Goal: Task Accomplishment & Management: Manage account settings

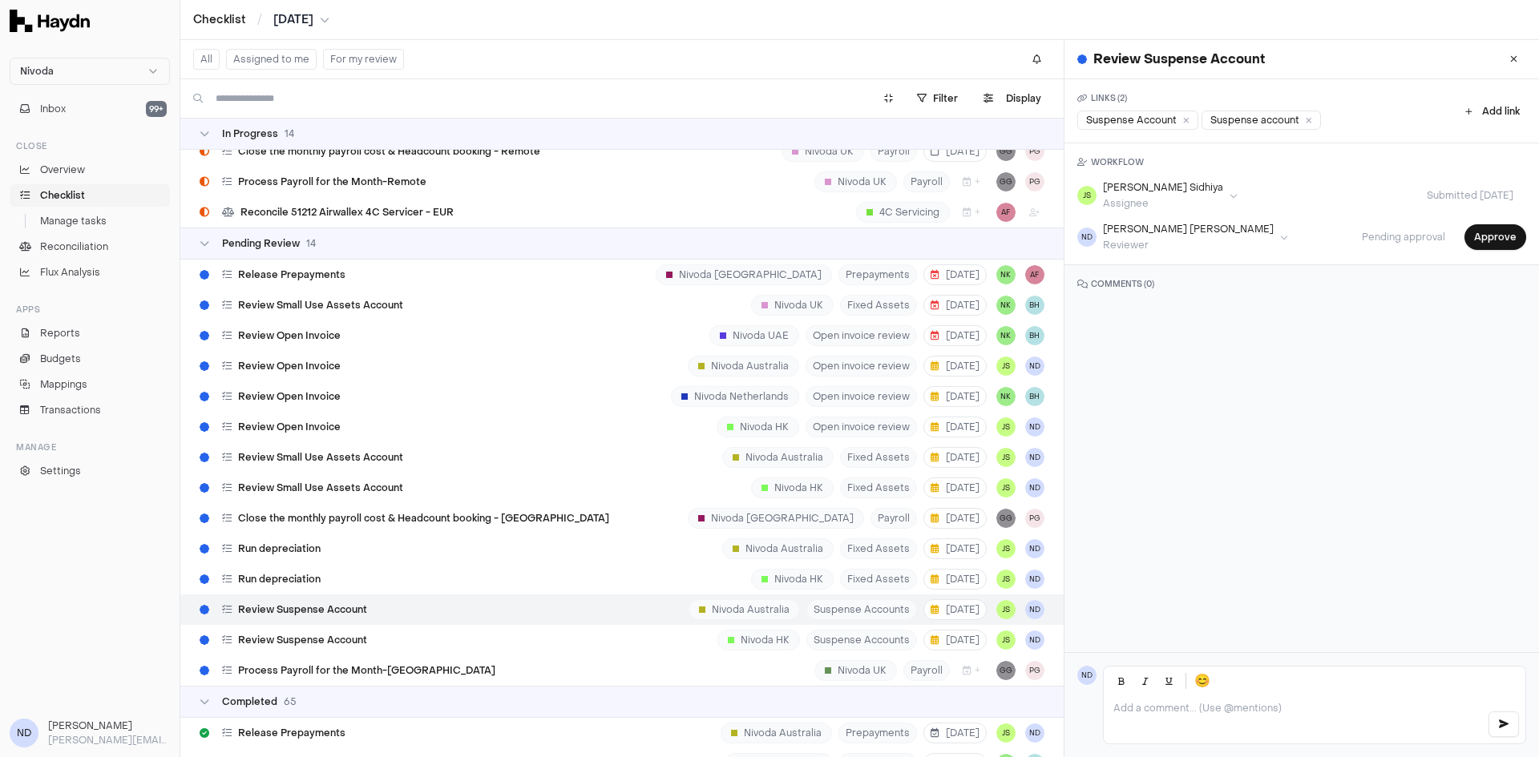
scroll to position [9720, 0]
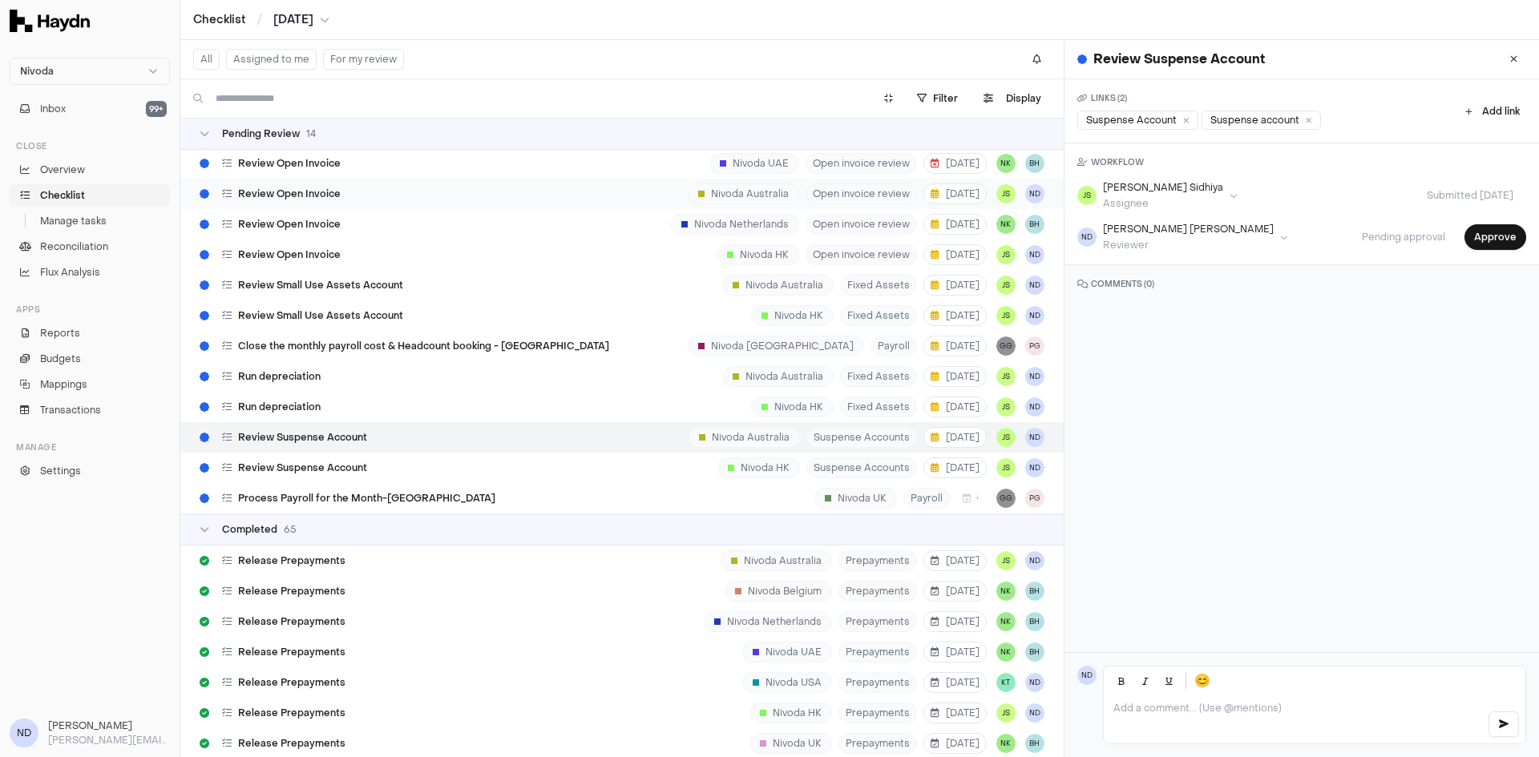
click at [365, 192] on div "Review Open Invoice Nivoda Australia Open invoice review [DATE] JS ND" at bounding box center [621, 194] width 883 height 30
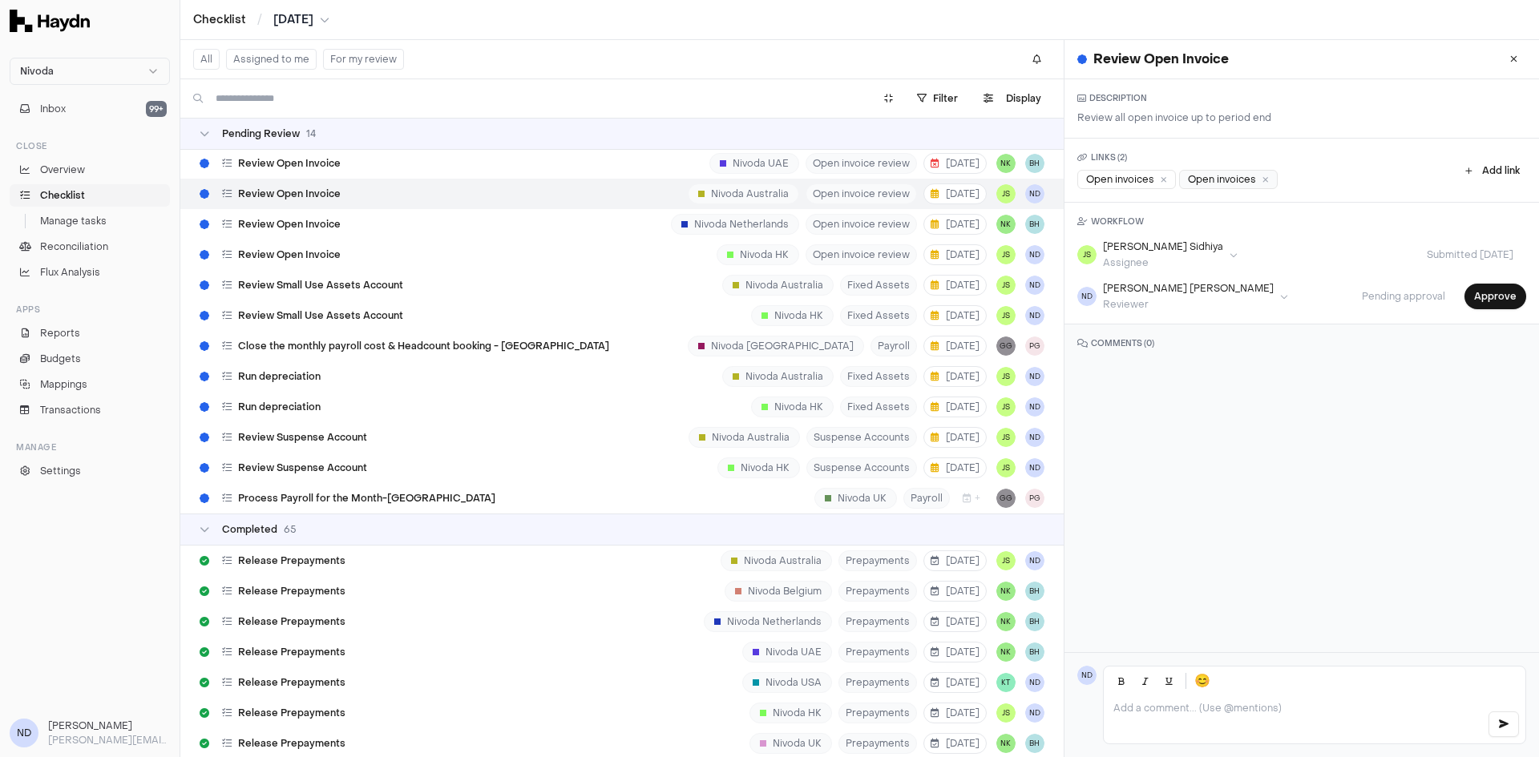
click at [1215, 184] on div "Open invoices" at bounding box center [1228, 179] width 99 height 19
click at [1478, 296] on button "Approve" at bounding box center [1495, 297] width 62 height 26
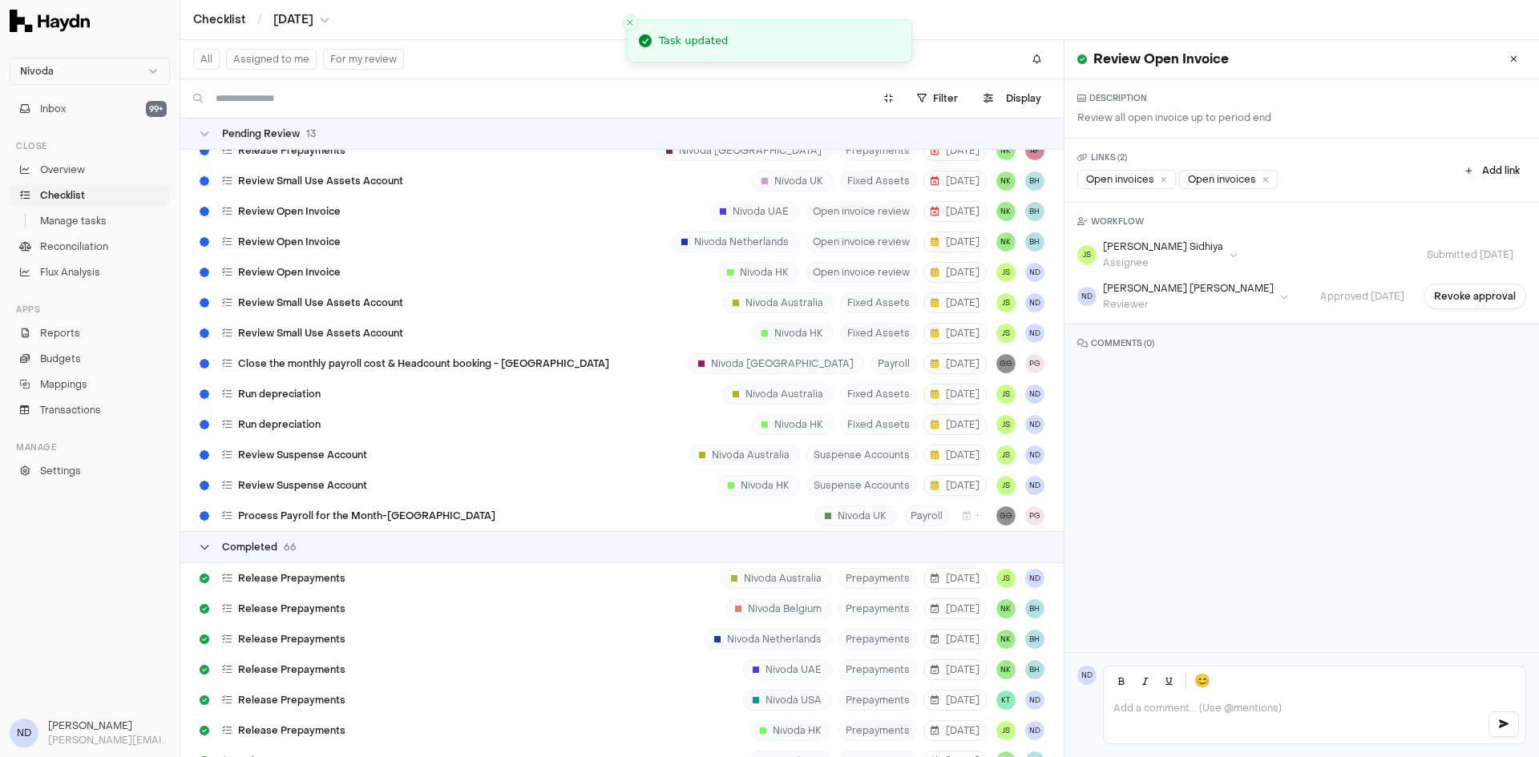
click at [212, 544] on div "Completed 66" at bounding box center [248, 547] width 97 height 13
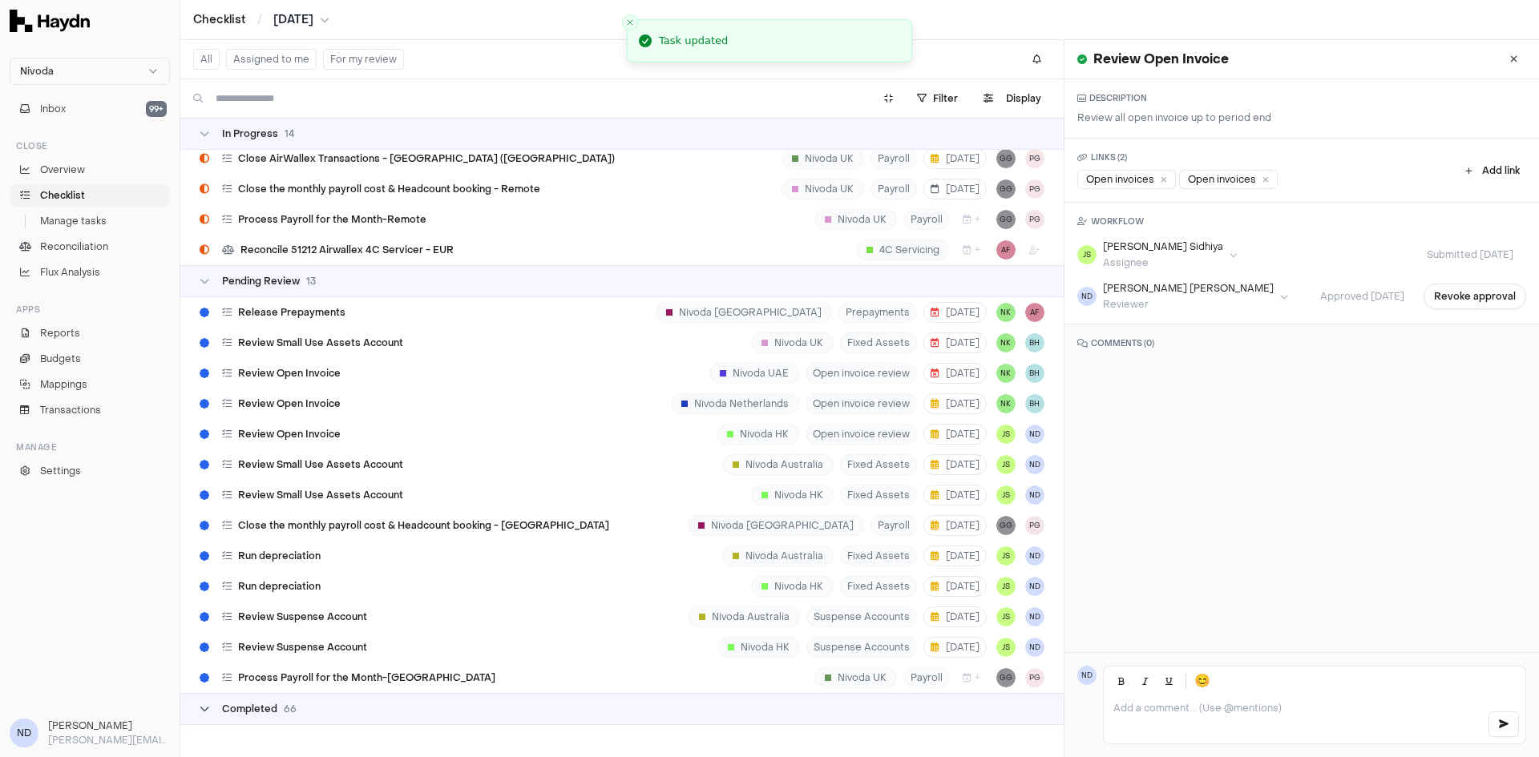
scroll to position [9510, 0]
click at [199, 126] on div "In Progress 14" at bounding box center [621, 134] width 883 height 32
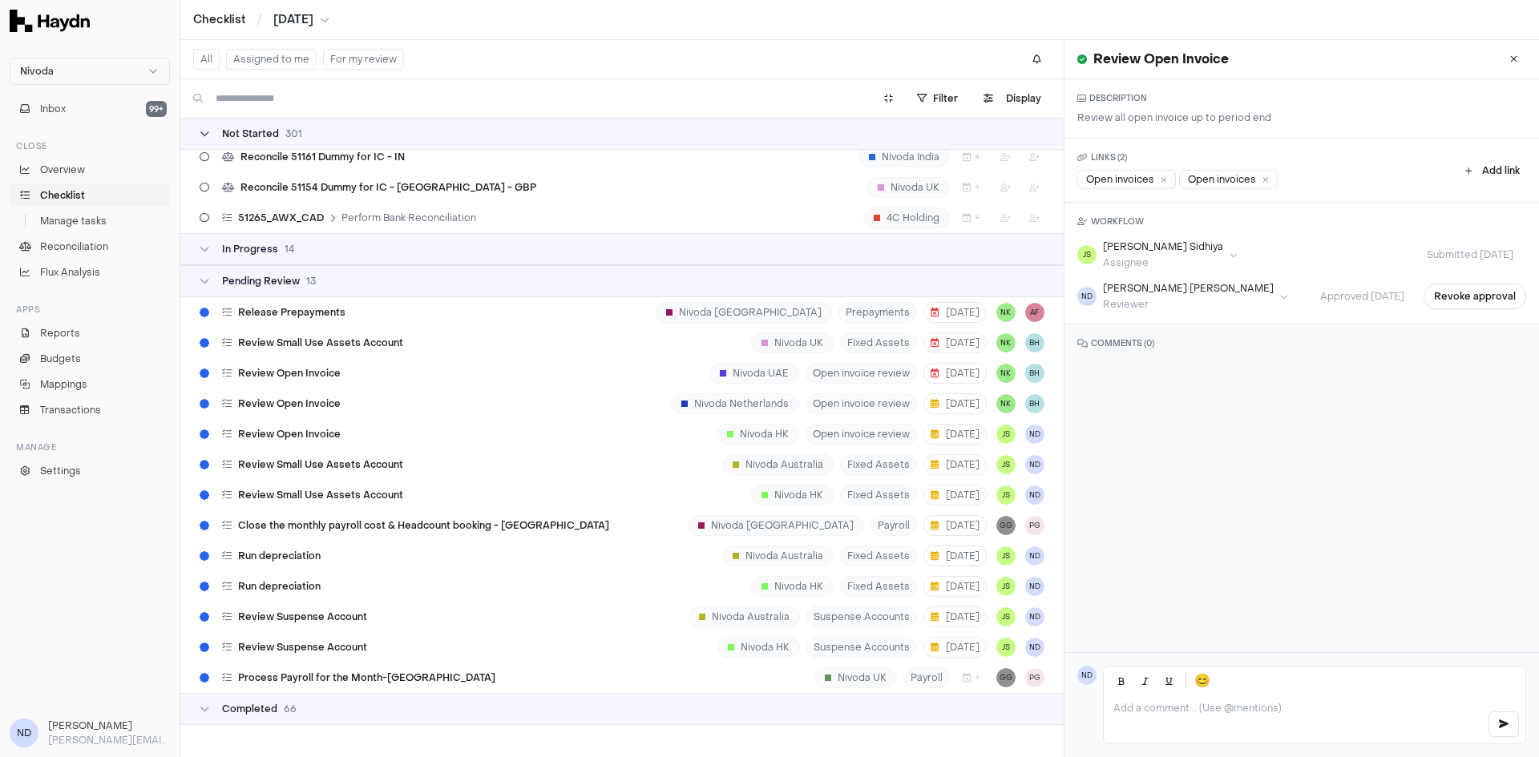
click at [206, 130] on icon at bounding box center [205, 134] width 10 height 10
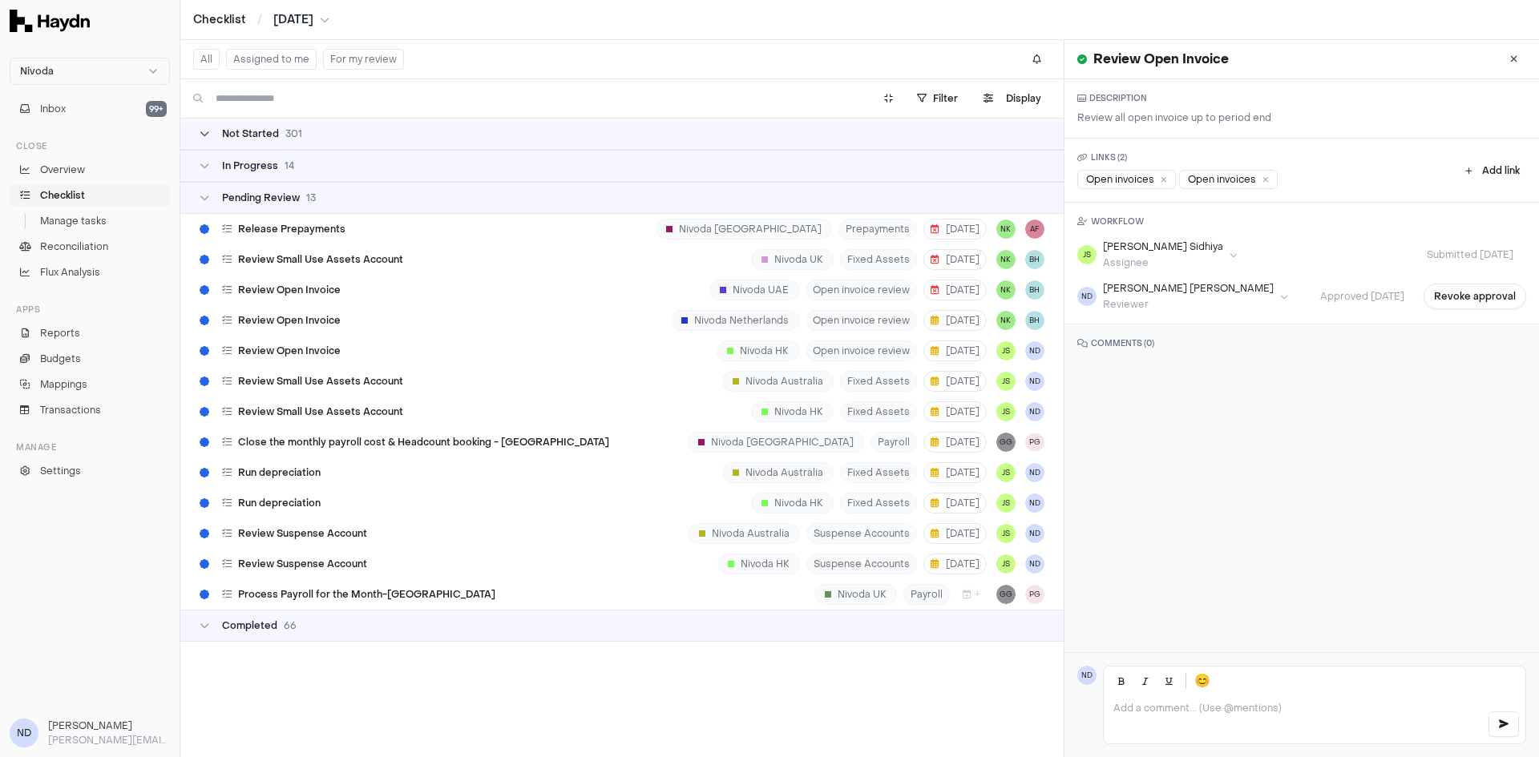
scroll to position [0, 0]
click at [299, 350] on span "Review Open Invoice" at bounding box center [289, 351] width 103 height 13
click at [1210, 181] on div "Open in invoice" at bounding box center [1210, 179] width 103 height 19
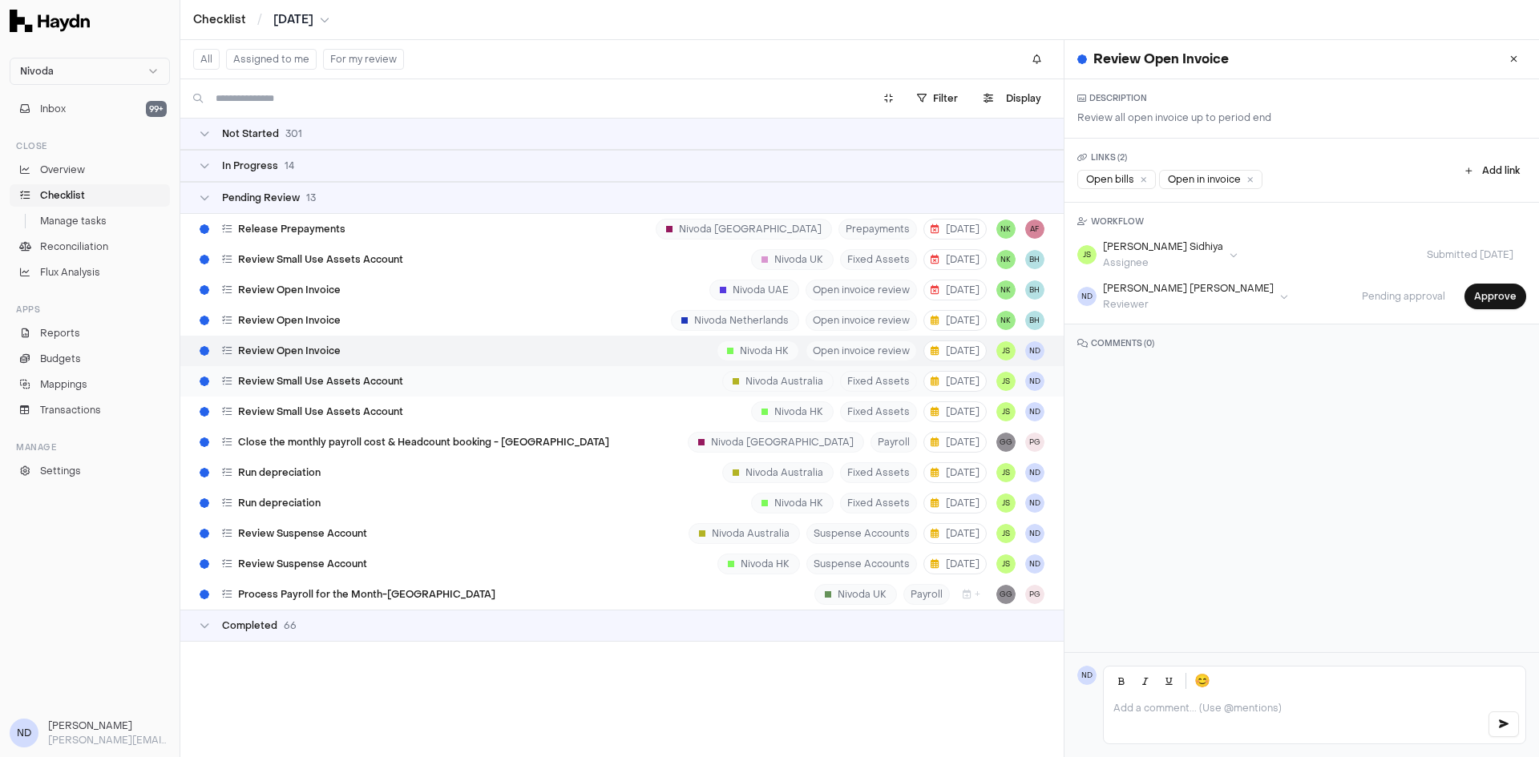
click at [369, 385] on span "Review Small Use Assets Account" at bounding box center [320, 381] width 165 height 13
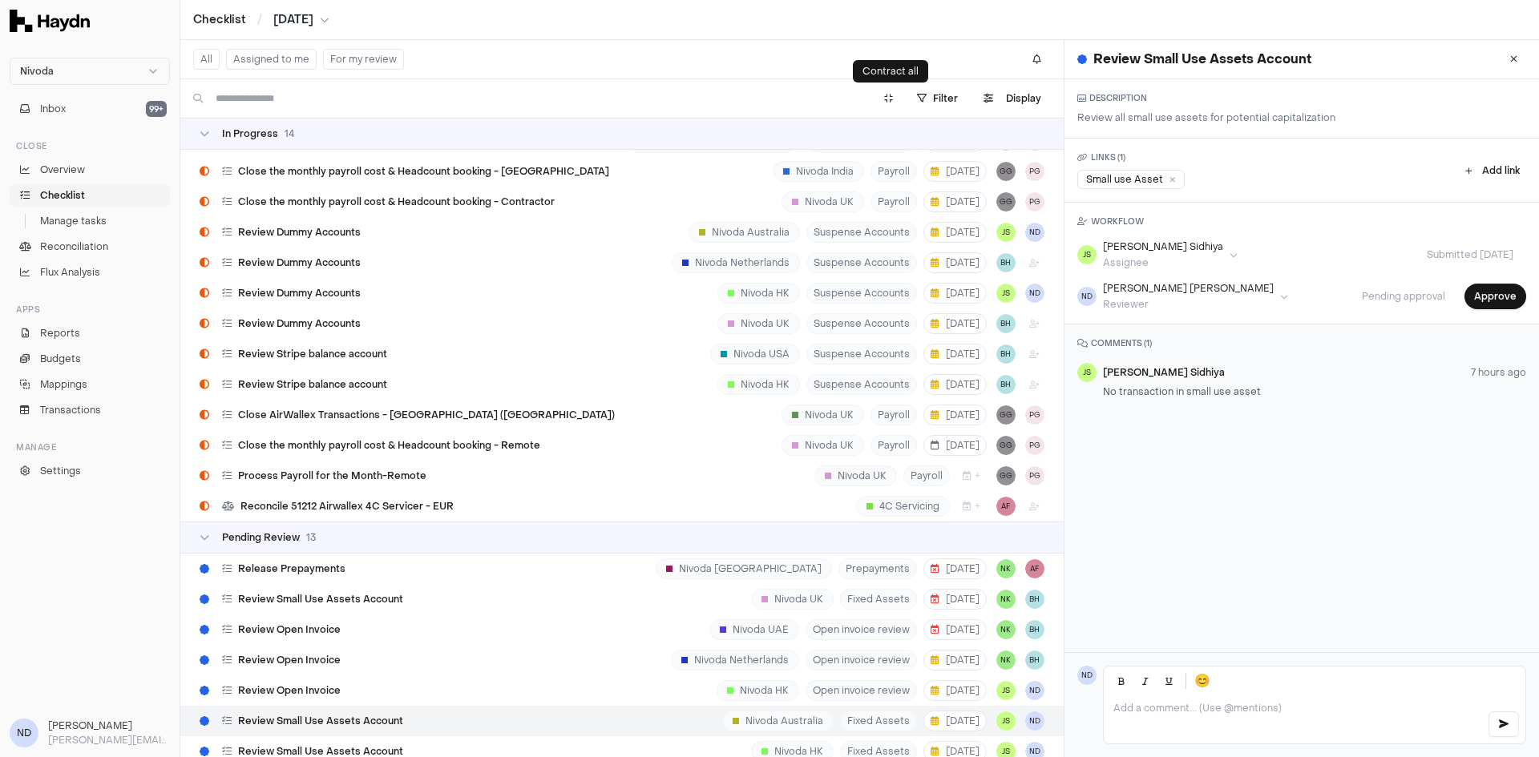
scroll to position [9537, 0]
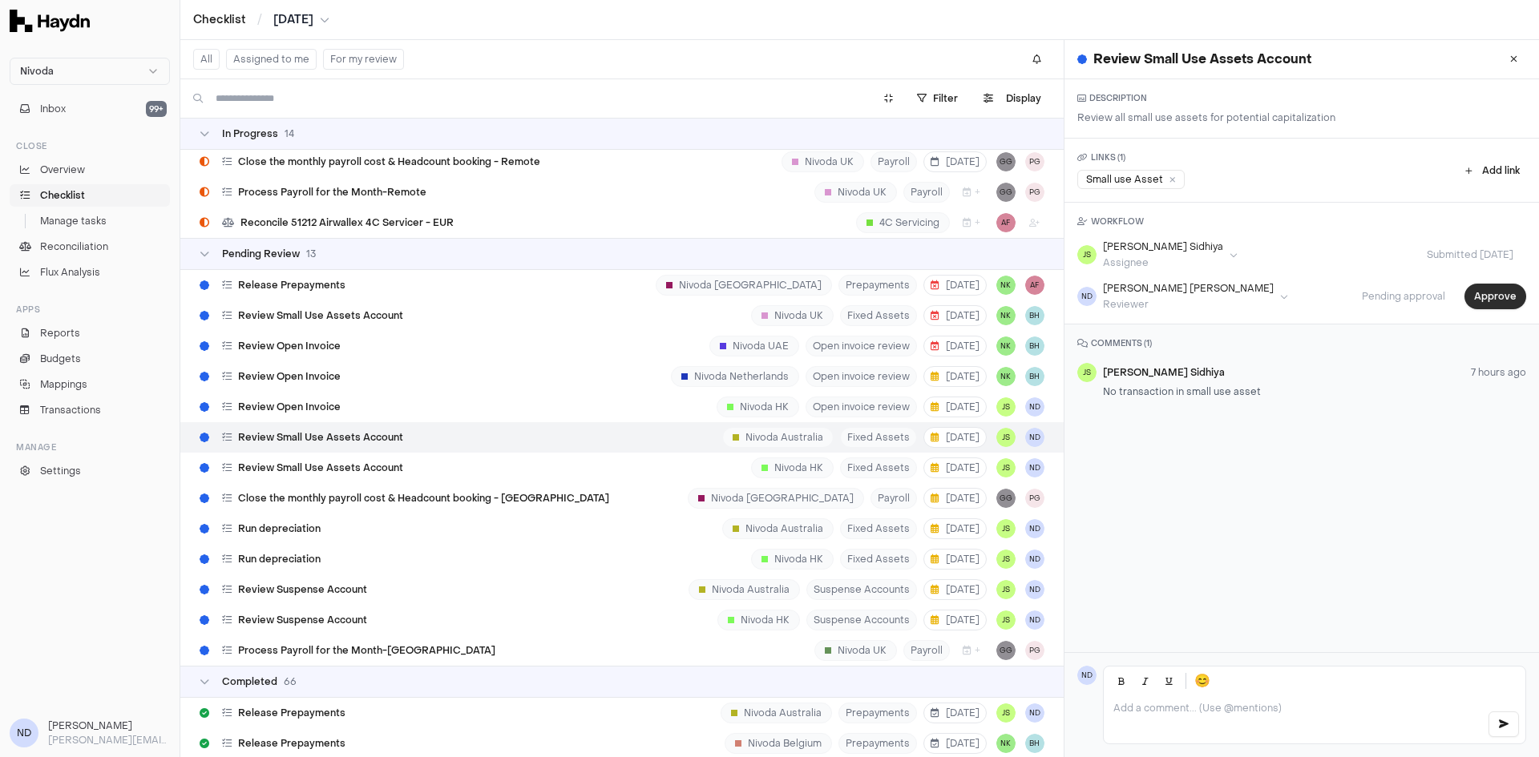
click at [1468, 299] on button "Approve" at bounding box center [1495, 297] width 62 height 26
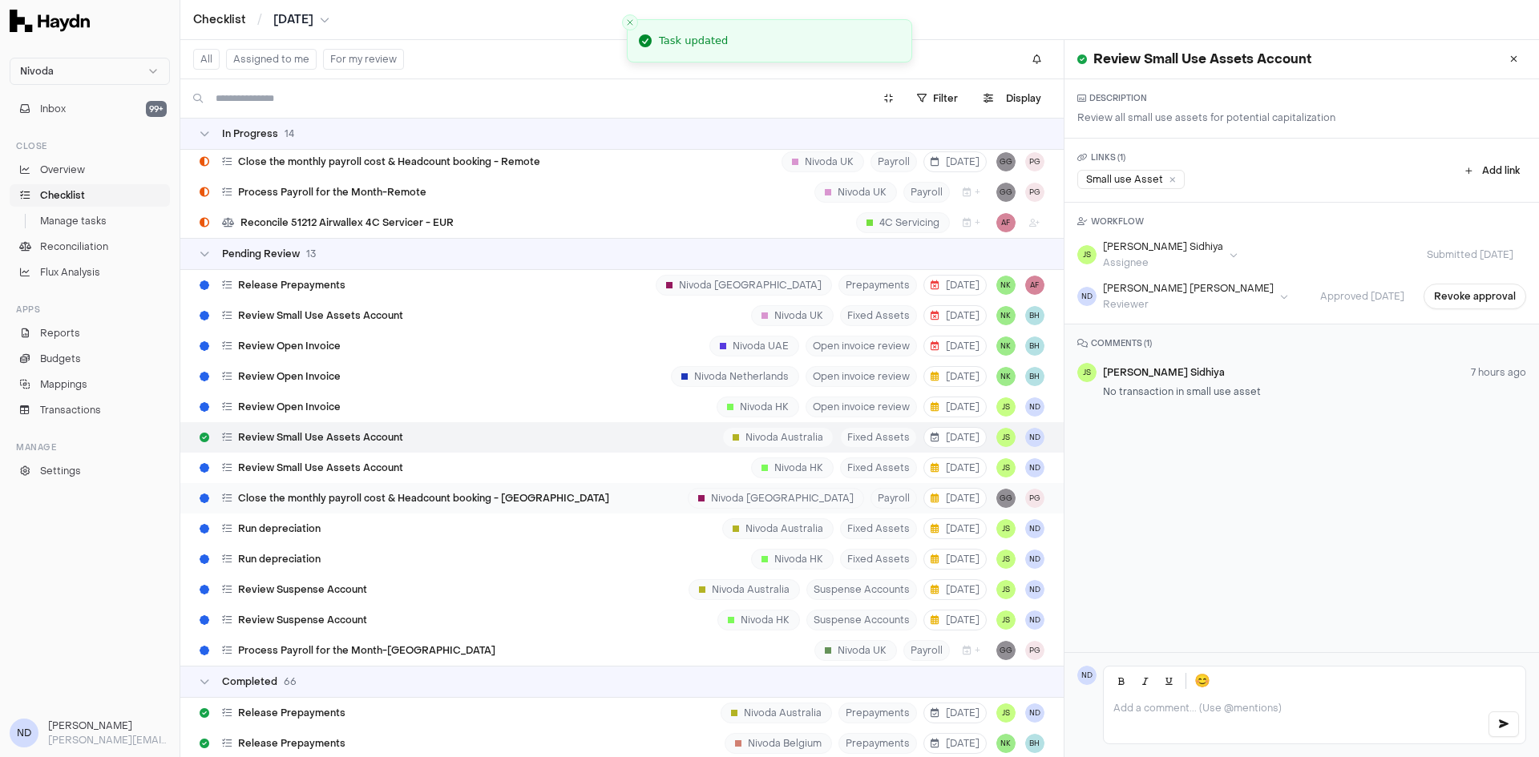
click at [333, 492] on span "Close the monthly payroll cost & Headcount booking - [GEOGRAPHIC_DATA]" at bounding box center [423, 498] width 371 height 13
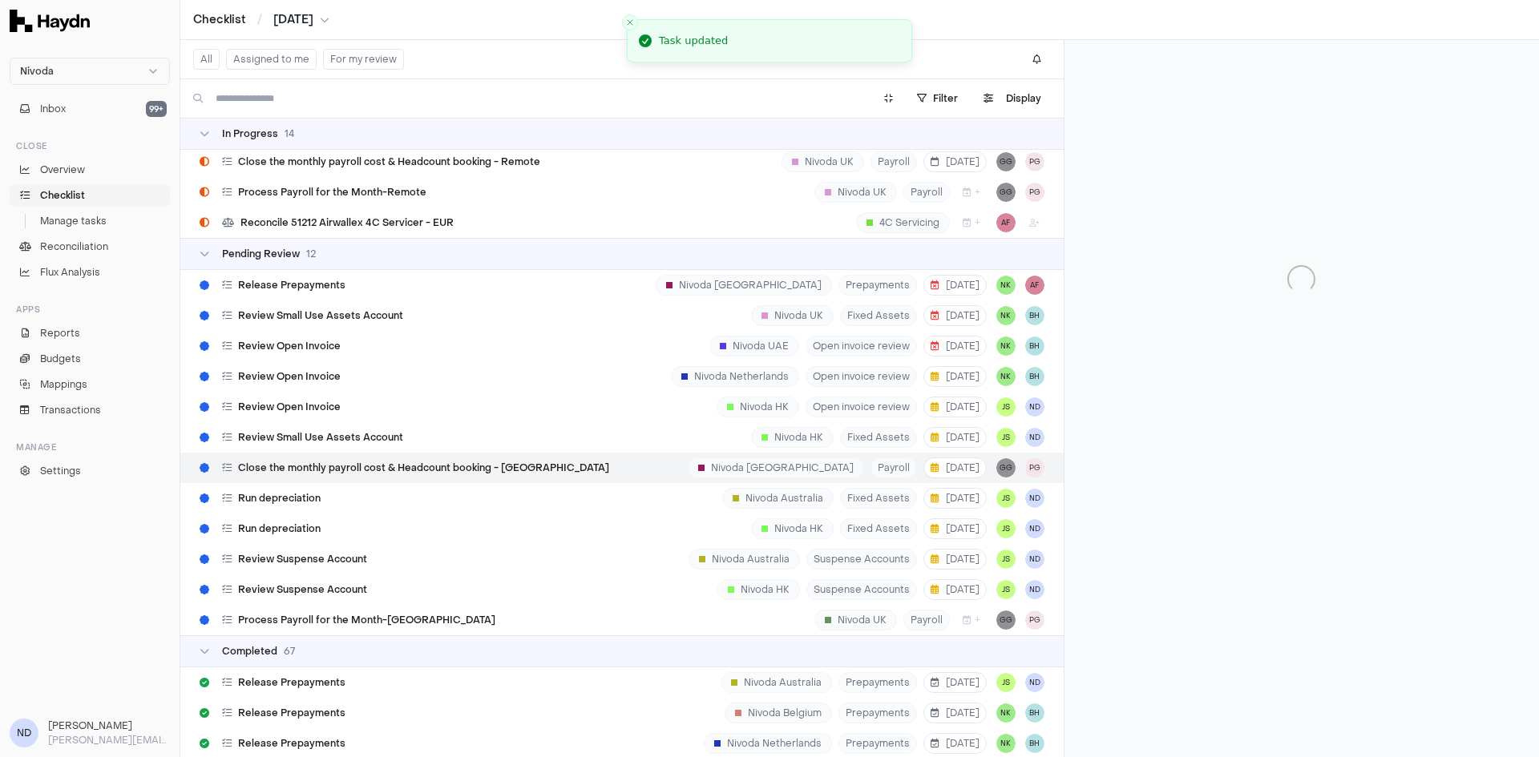
scroll to position [10635, 0]
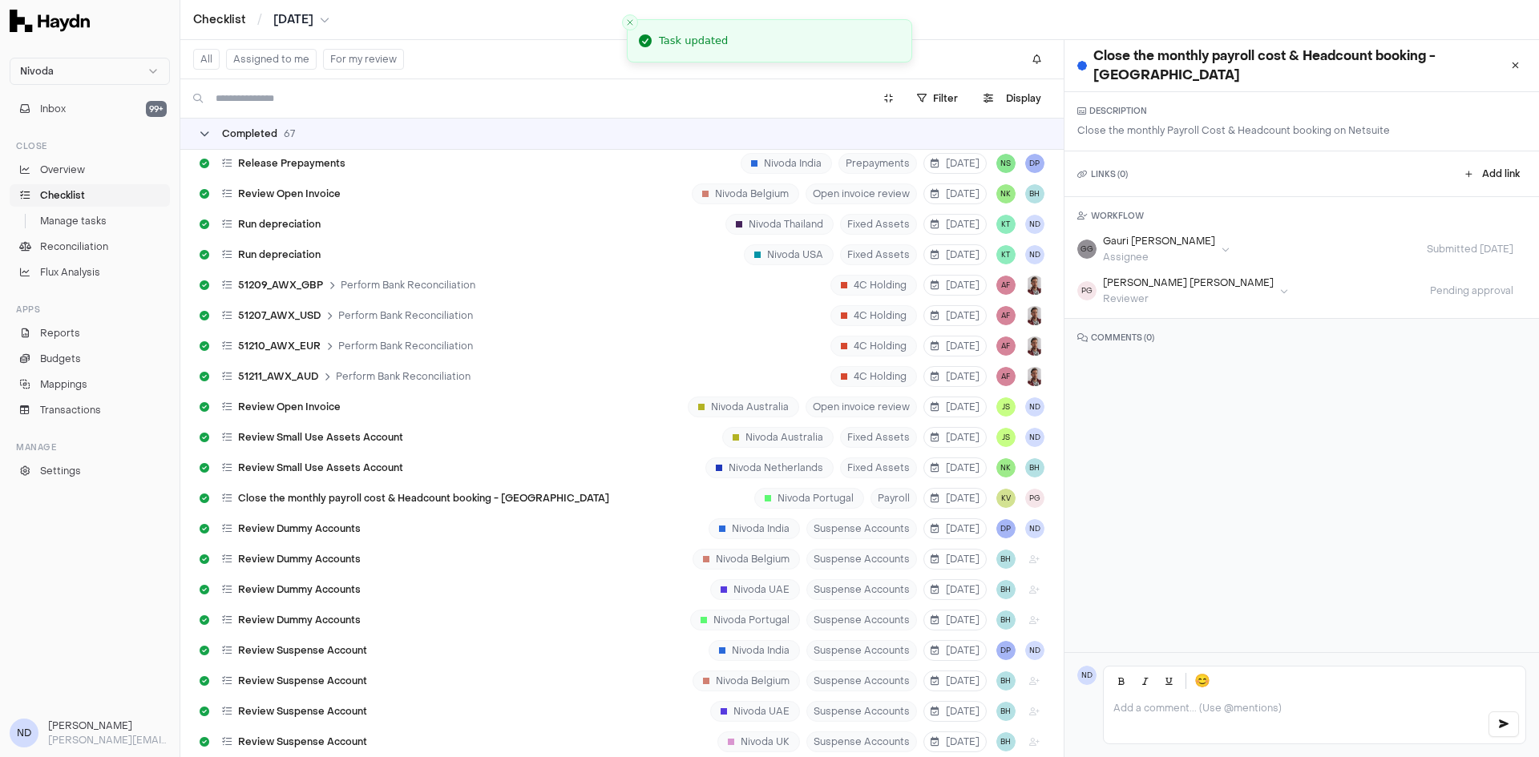
click at [206, 132] on icon at bounding box center [205, 134] width 10 height 10
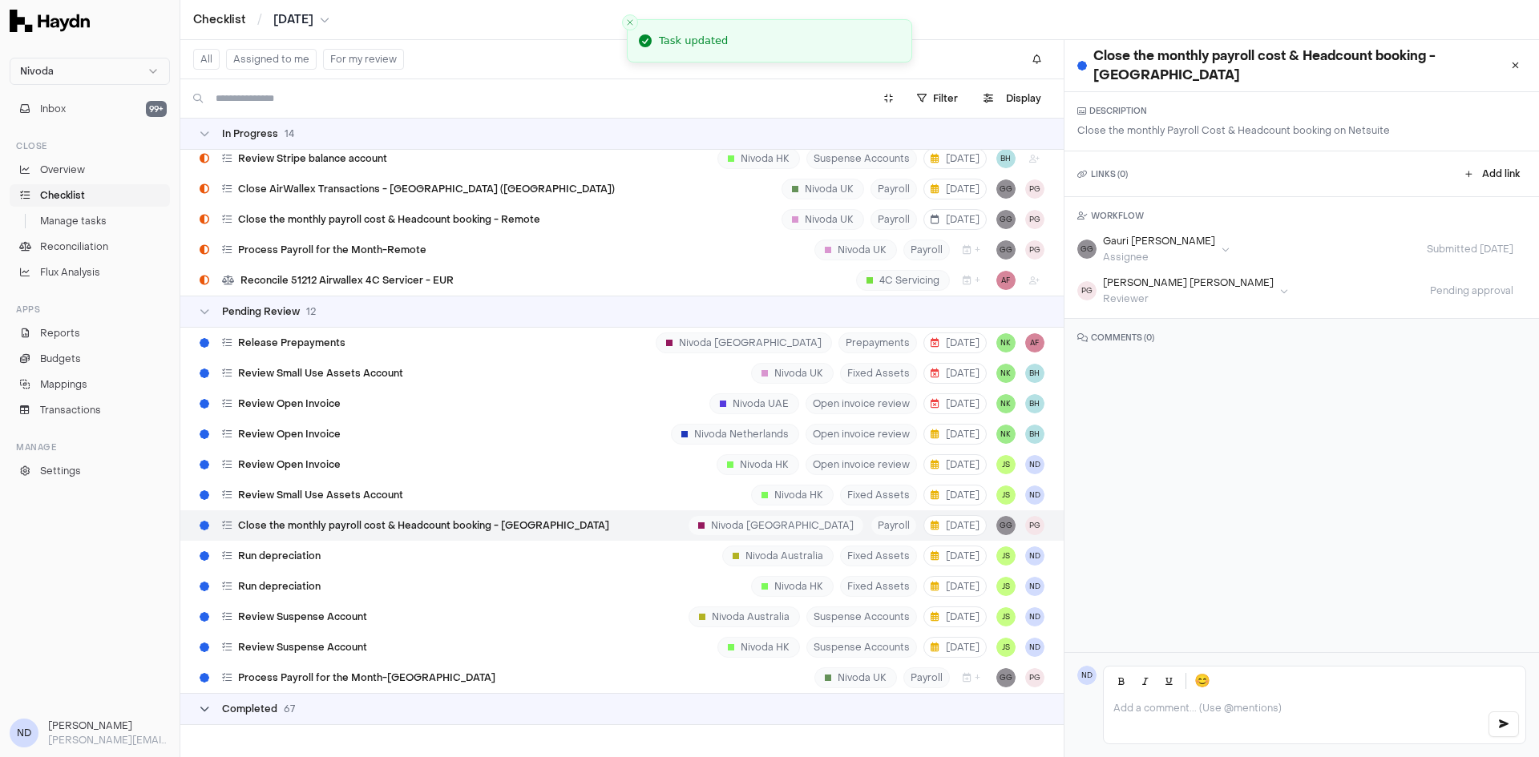
click at [206, 132] on icon at bounding box center [205, 134] width 10 height 10
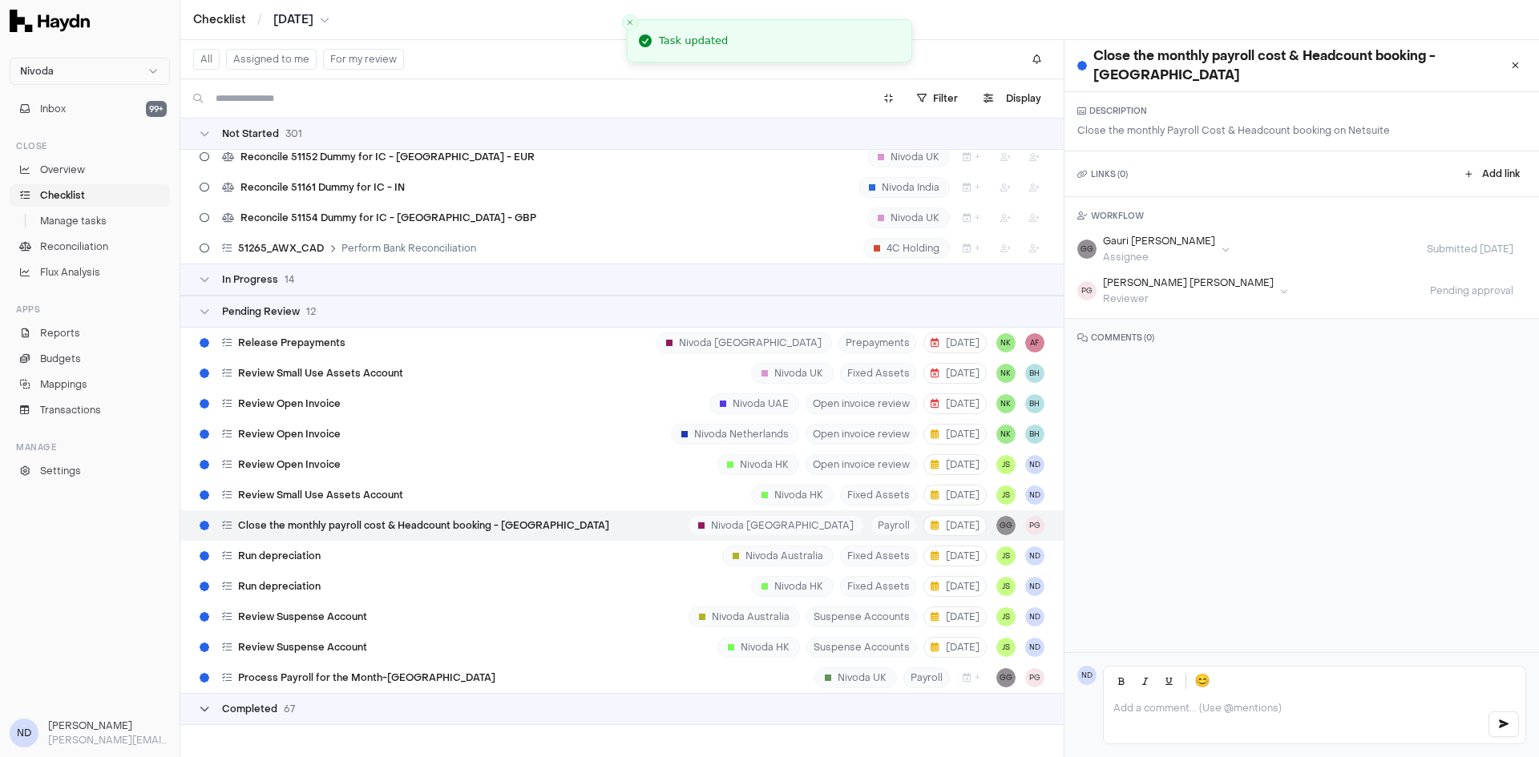
scroll to position [9053, 0]
click at [204, 131] on icon at bounding box center [205, 134] width 10 height 10
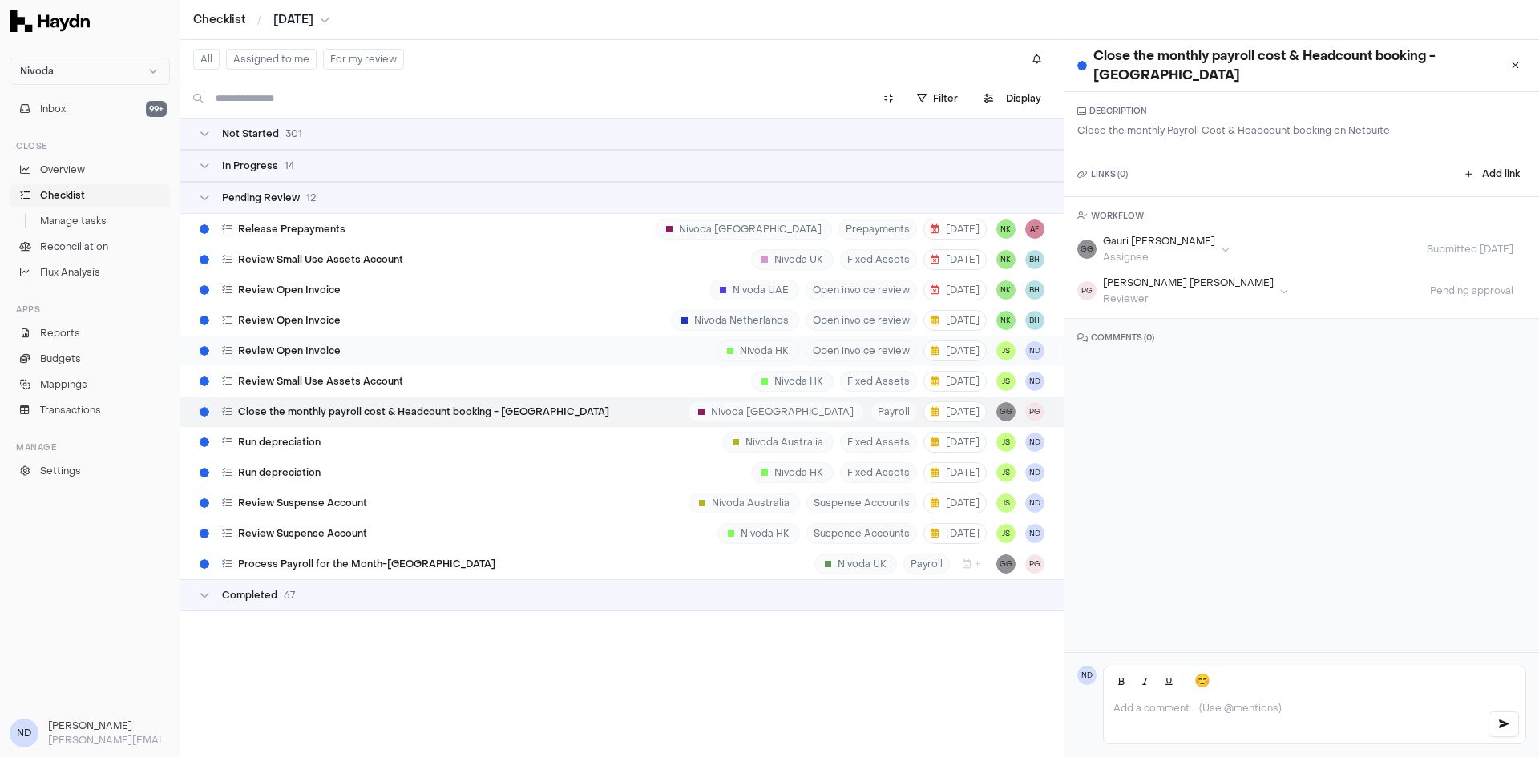
click at [360, 352] on div "Review Open Invoice Nivoda HK Open invoice review 4 Sep JS ND" at bounding box center [621, 351] width 883 height 30
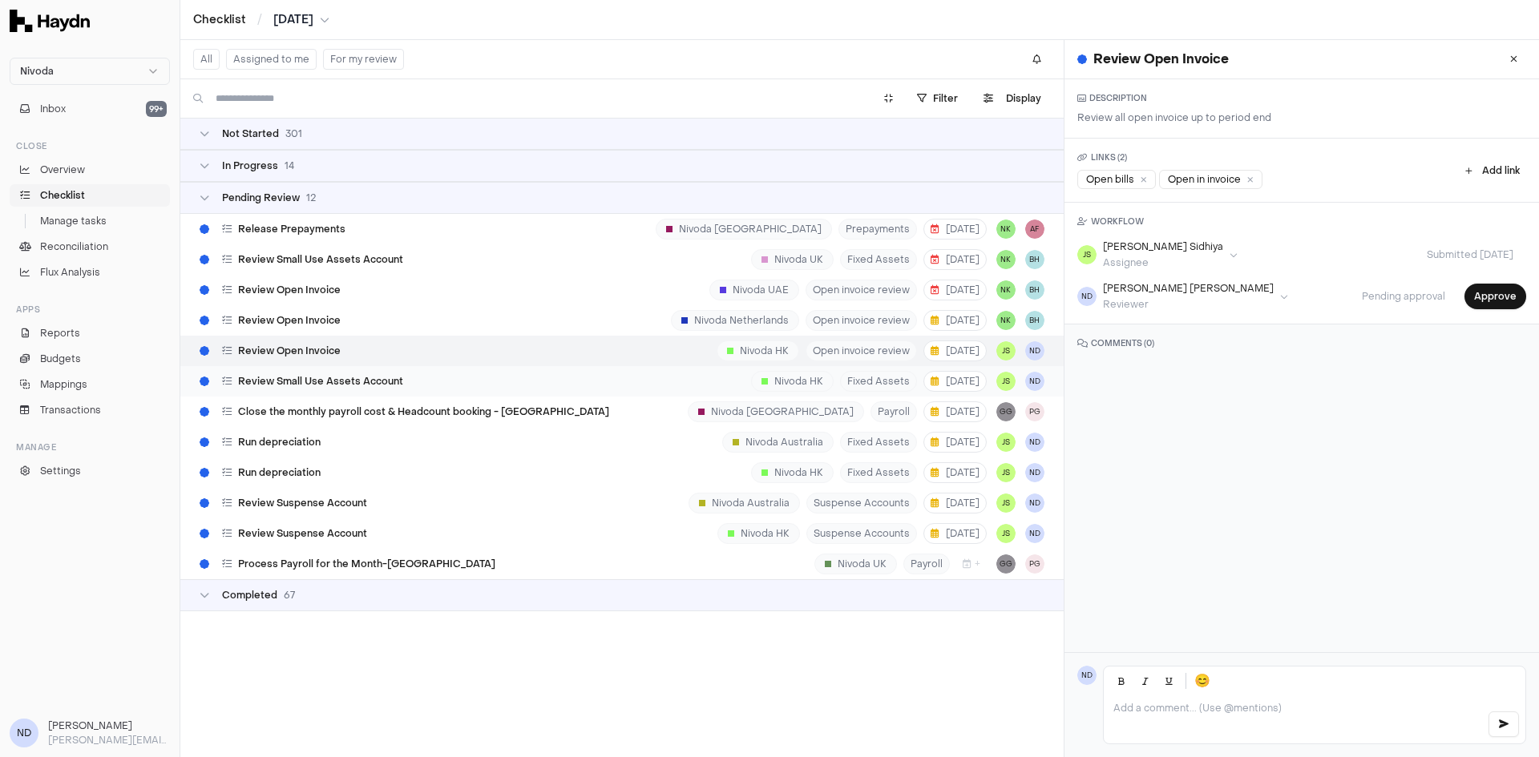
click at [350, 376] on span "Review Small Use Assets Account" at bounding box center [320, 381] width 165 height 13
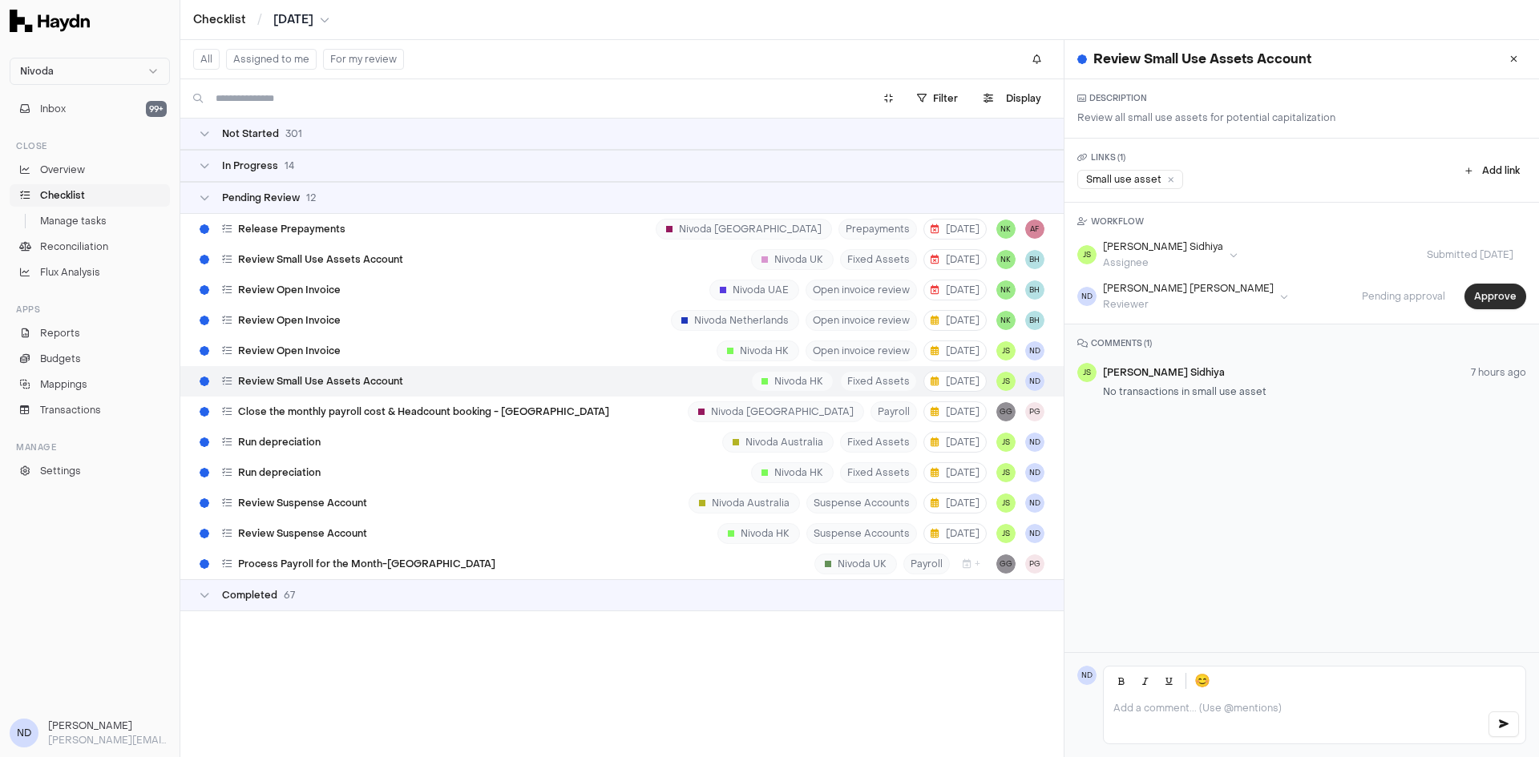
click at [1485, 301] on button "Approve" at bounding box center [1495, 297] width 62 height 26
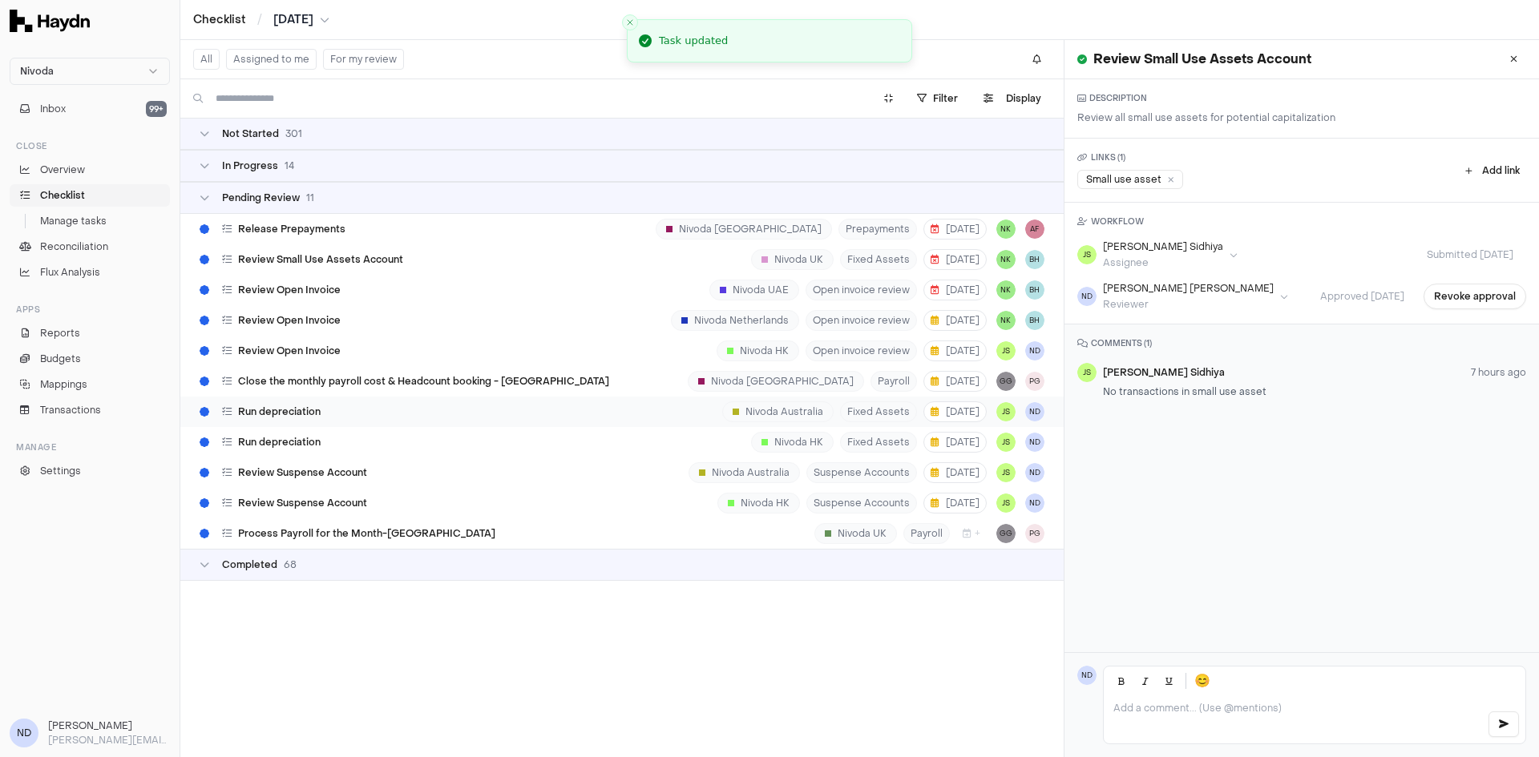
click at [525, 413] on div "Run depreciation Nivoda Australia Fixed Assets 5 Sep JS ND" at bounding box center [621, 412] width 883 height 30
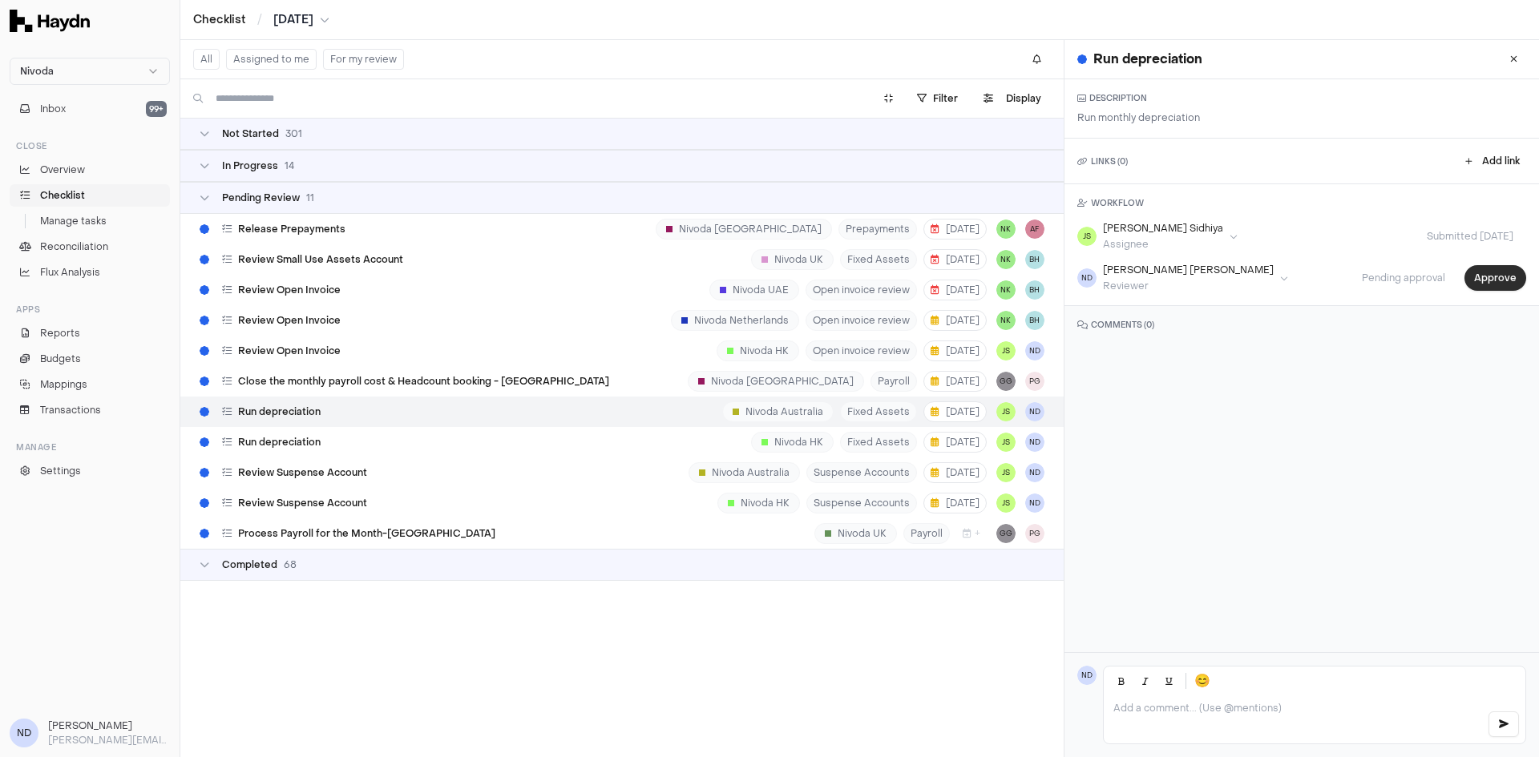
click at [1472, 288] on button "Approve" at bounding box center [1495, 278] width 62 height 26
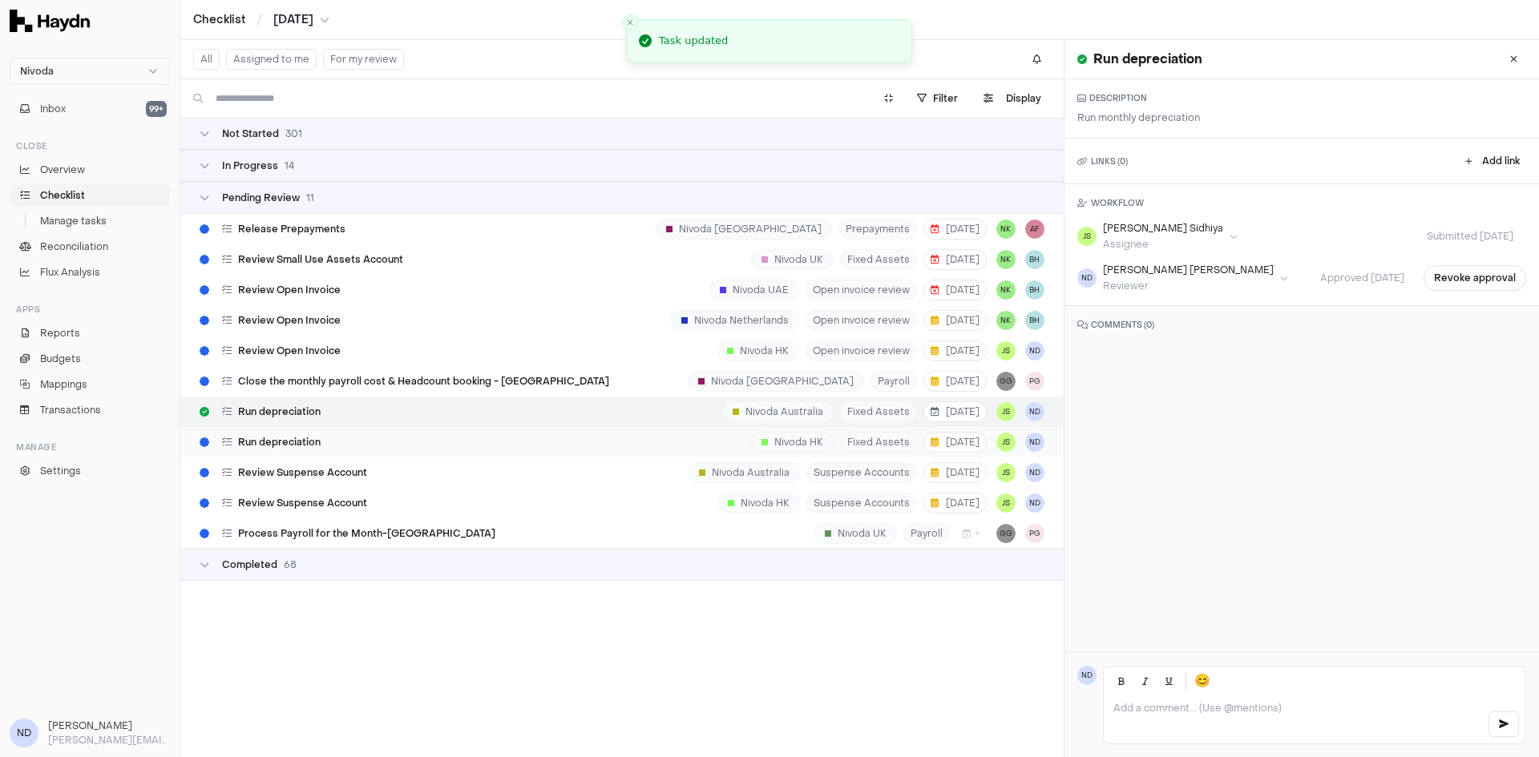
click at [404, 452] on div "Run depreciation Nivoda HK Fixed Assets 5 Sep JS ND" at bounding box center [621, 442] width 883 height 30
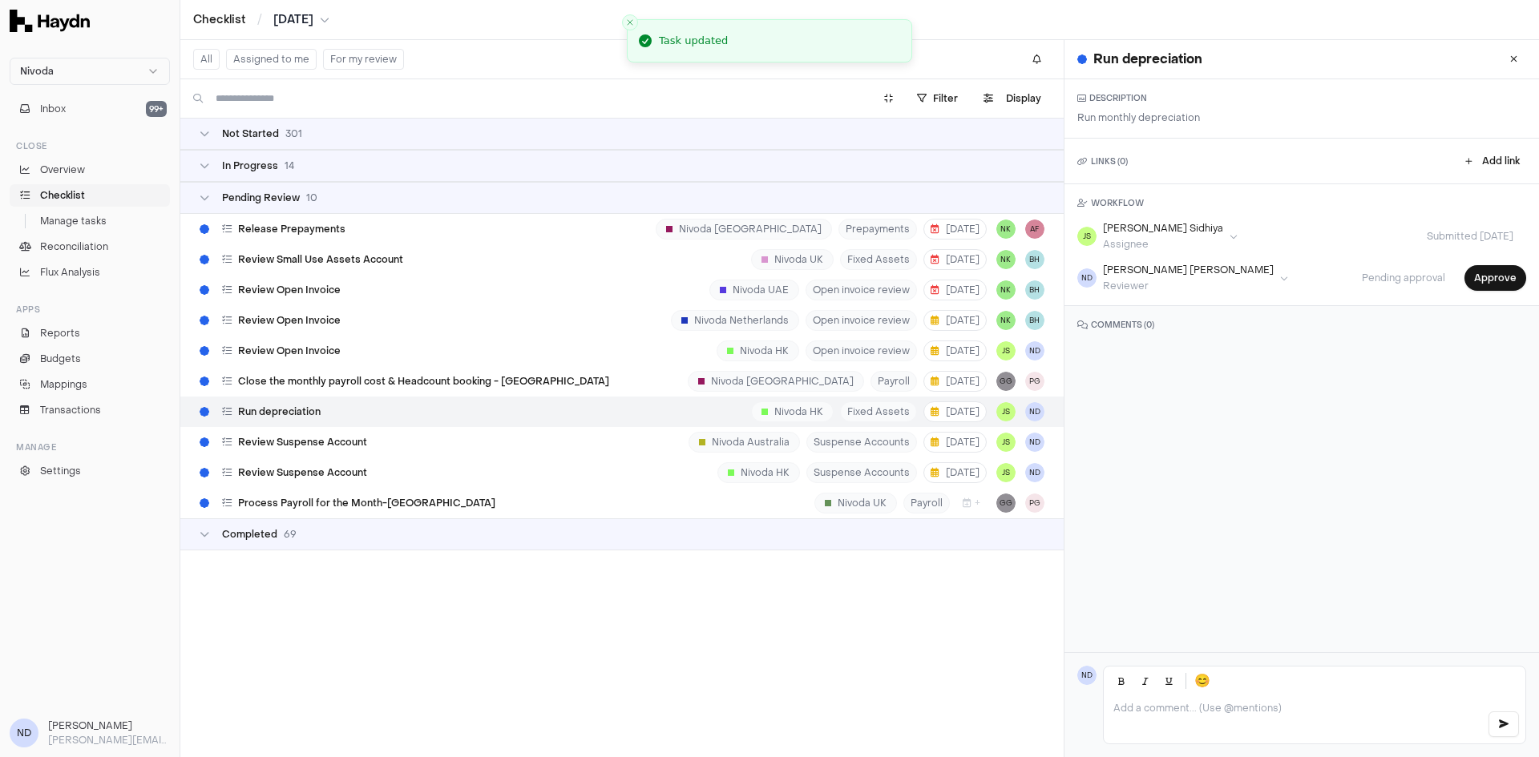
click at [380, 414] on div "Run depreciation Nivoda HK Fixed Assets 5 Sep JS ND" at bounding box center [621, 412] width 883 height 30
click at [1477, 276] on button "Approve" at bounding box center [1495, 278] width 62 height 26
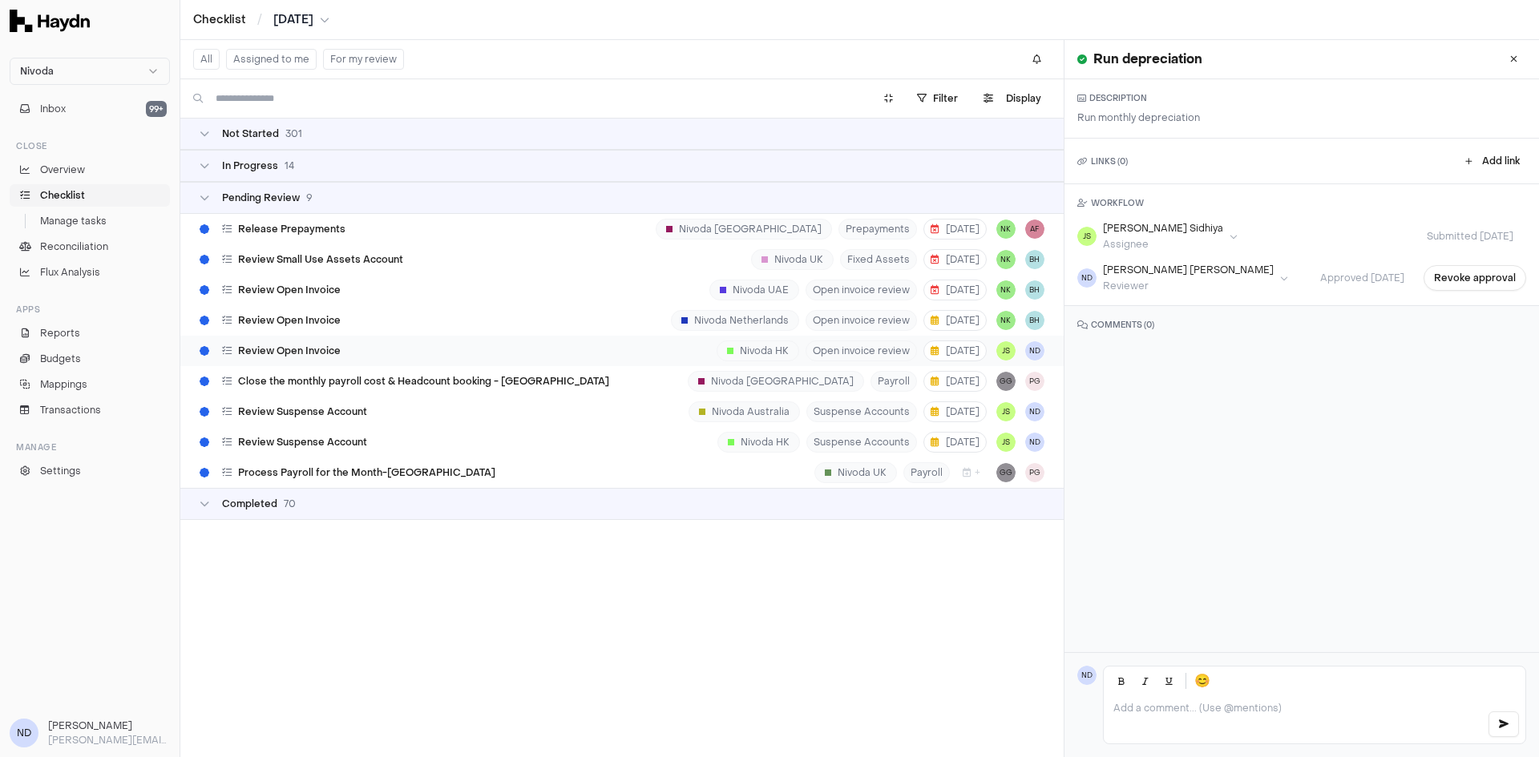
click at [463, 348] on div "Review Open Invoice Nivoda HK Open invoice review 4 Sep JS ND" at bounding box center [621, 351] width 883 height 30
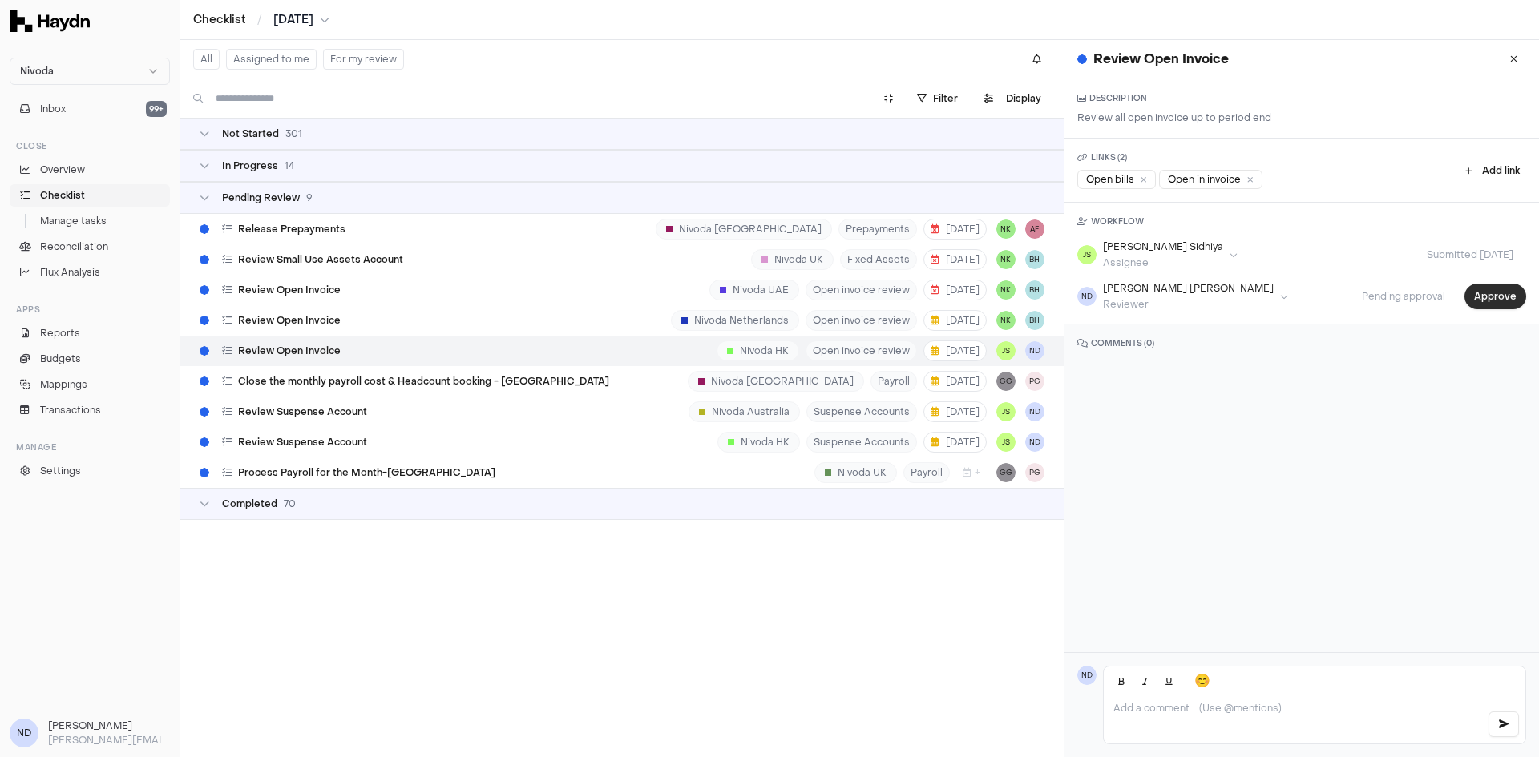
click at [1471, 295] on button "Approve" at bounding box center [1495, 297] width 62 height 26
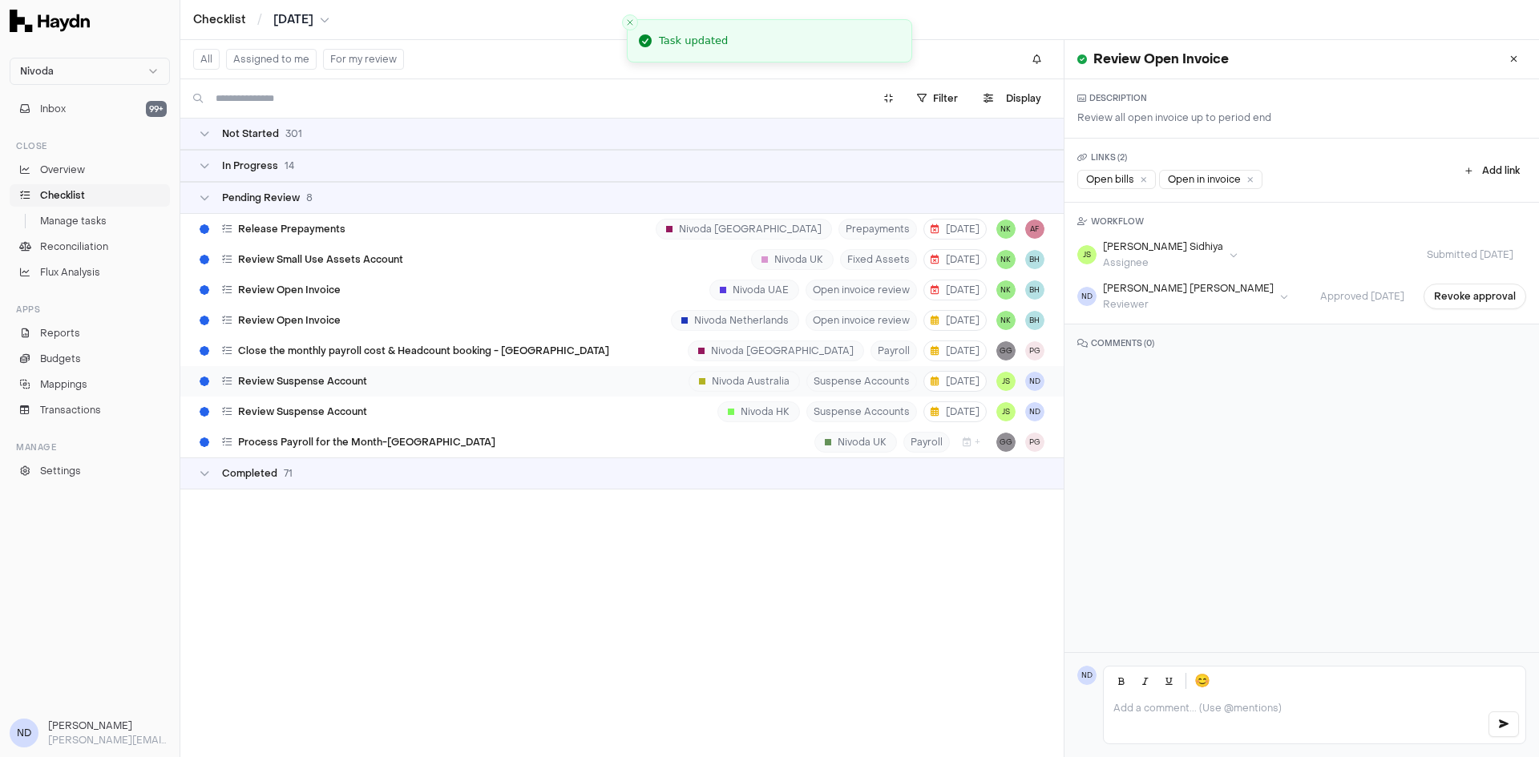
click at [416, 377] on div "Review Suspense Account Nivoda Australia Suspense Accounts 5 Sep JS ND" at bounding box center [621, 381] width 883 height 30
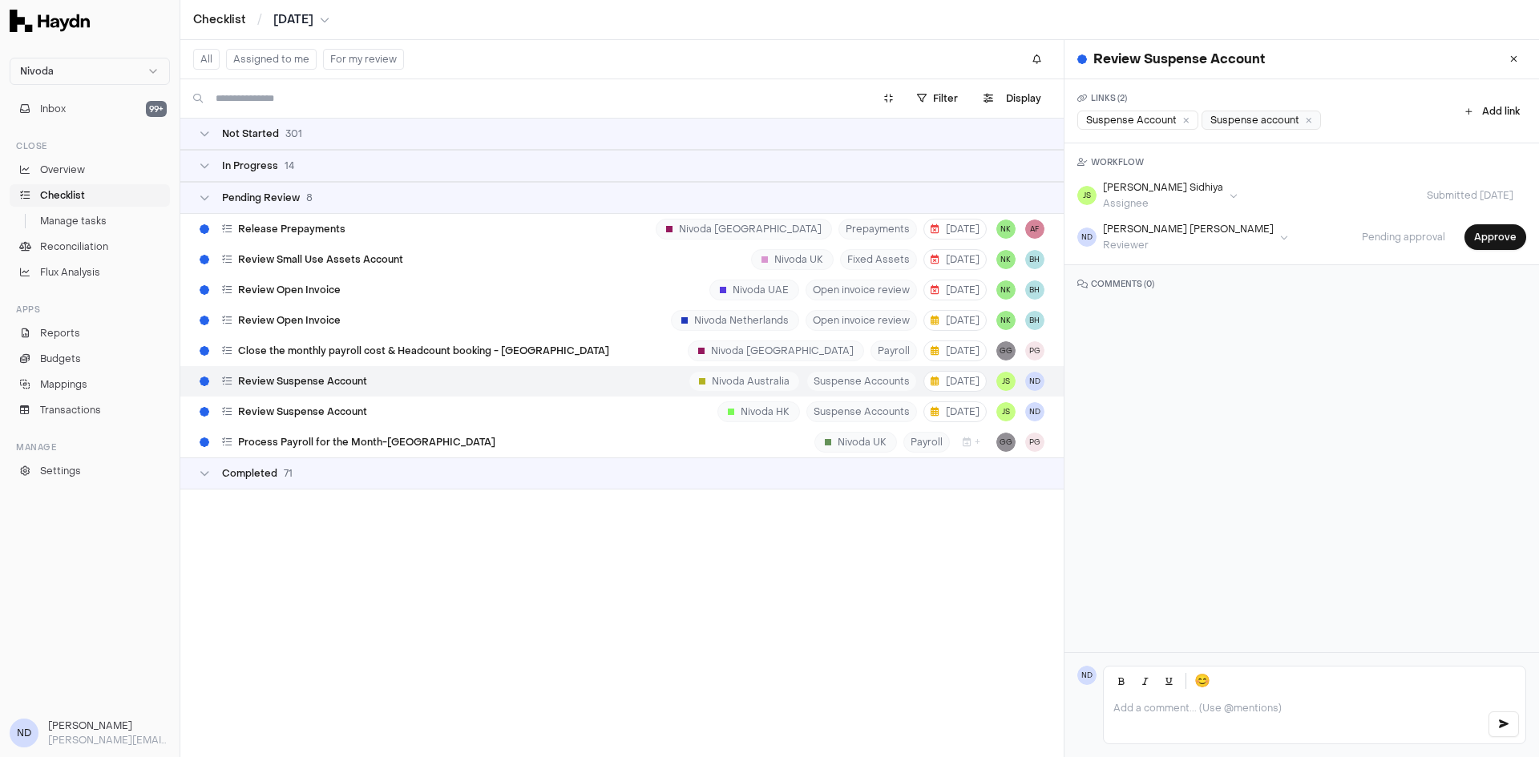
click at [1228, 119] on div "Suspense account" at bounding box center [1260, 120] width 119 height 19
click at [479, 378] on div "Review Suspense Account Nivoda Australia Suspense Accounts 5 Sep JS ND" at bounding box center [621, 381] width 883 height 30
click at [1465, 231] on button "Approve" at bounding box center [1495, 237] width 62 height 26
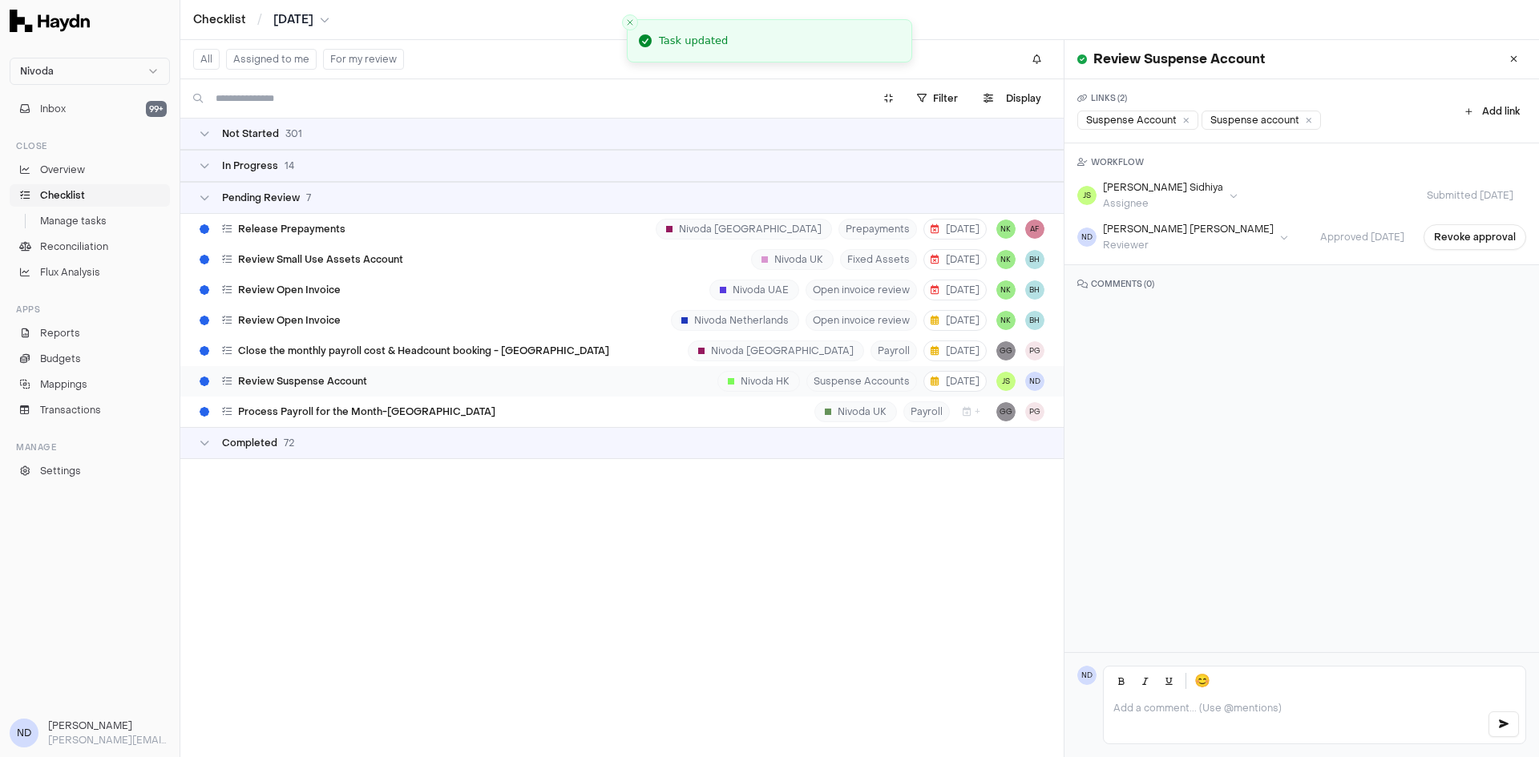
click at [403, 385] on div "Review Suspense Account Nivoda HK Suspense Accounts 5 Sep JS ND" at bounding box center [621, 381] width 883 height 30
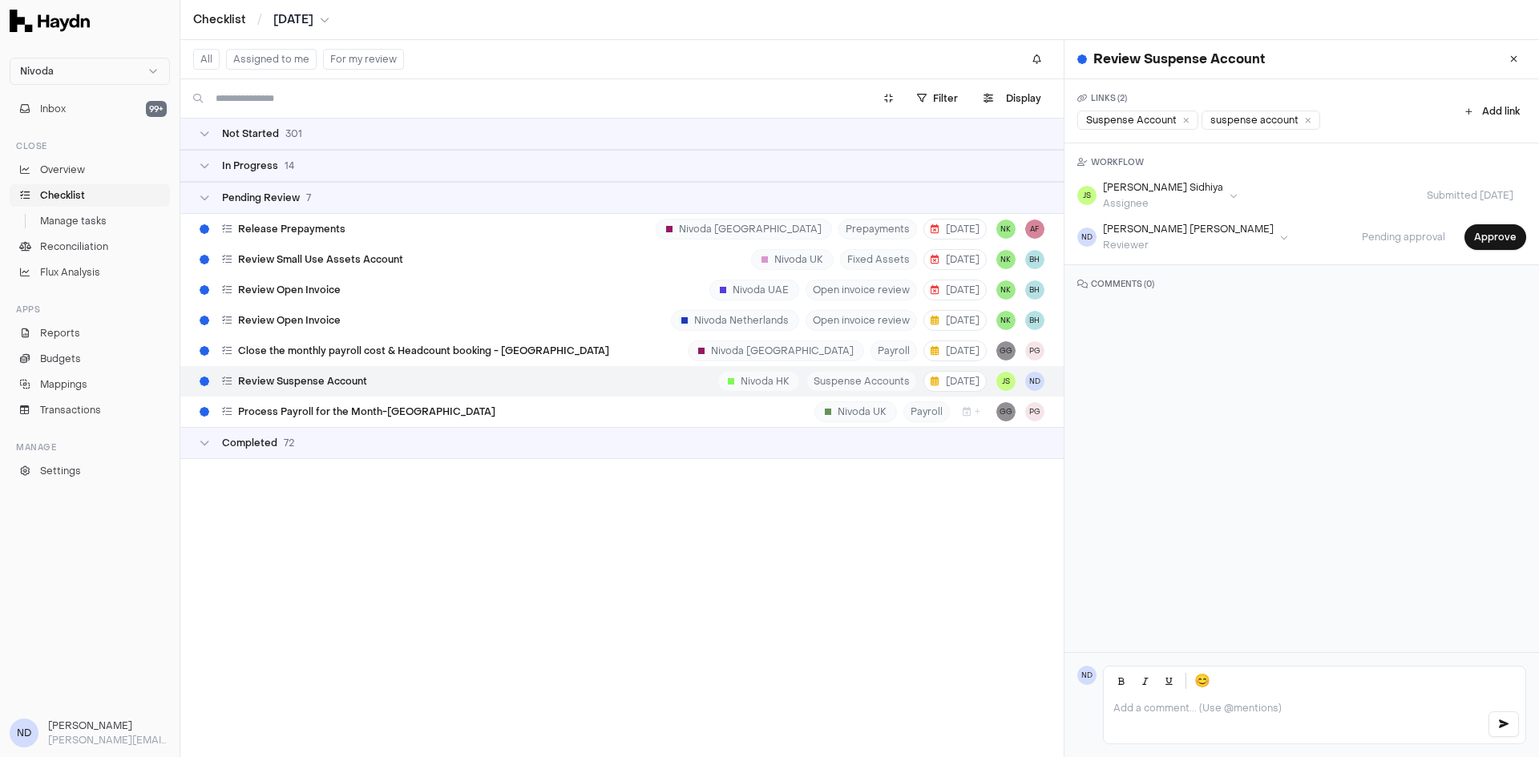
click at [438, 389] on div "Review Suspense Account Nivoda HK Suspense Accounts 5 Sep JS ND" at bounding box center [621, 381] width 883 height 30
click at [1238, 113] on div "suspense account" at bounding box center [1260, 120] width 119 height 19
click at [1124, 715] on div at bounding box center [1315, 720] width 422 height 48
click at [630, 382] on div "Review Suspense Account Nivoda HK Suspense Accounts 5 Sep JS ND" at bounding box center [621, 381] width 883 height 30
click at [1491, 240] on button "Approve" at bounding box center [1495, 237] width 62 height 26
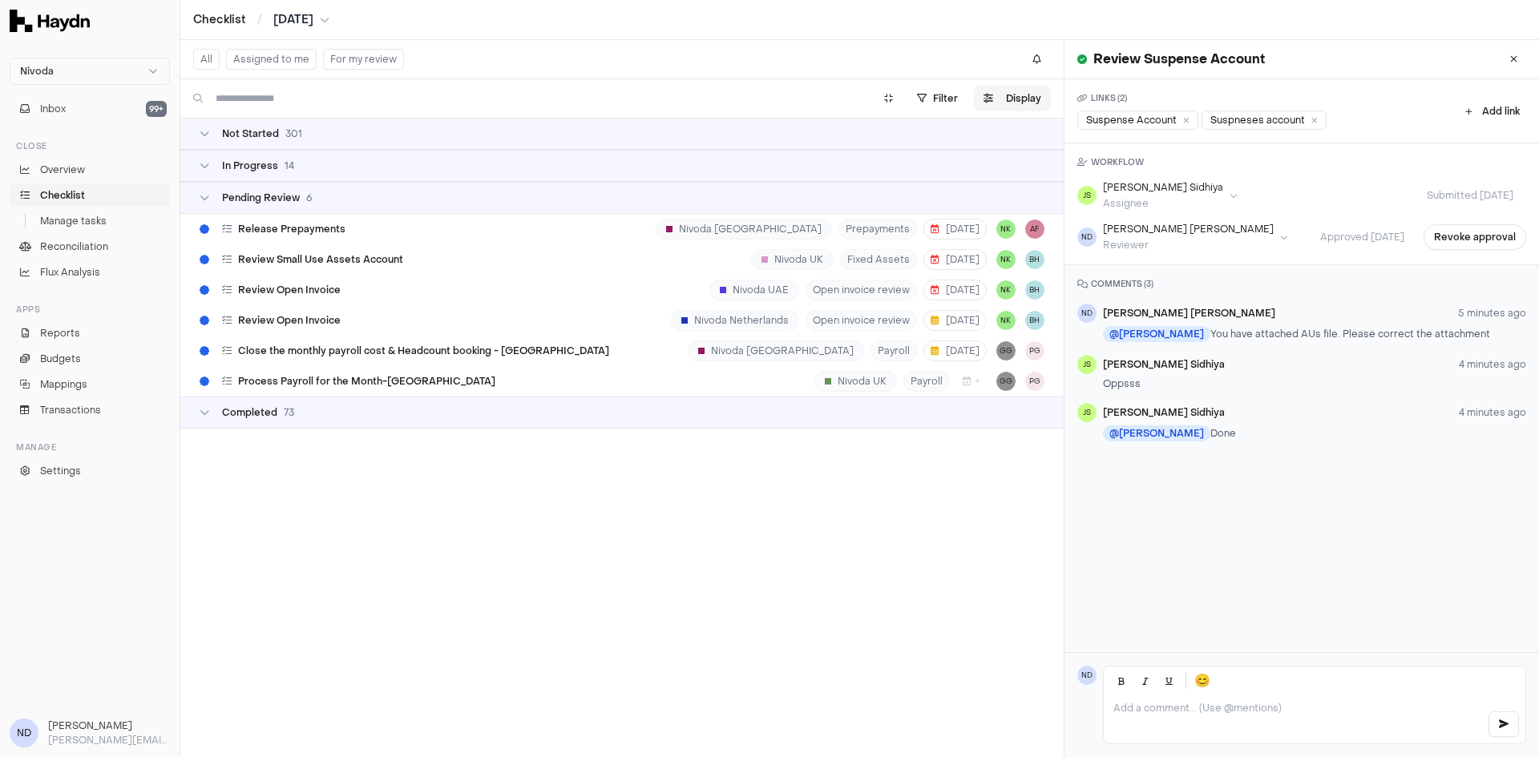
click at [1003, 99] on button "Display" at bounding box center [1012, 99] width 77 height 26
click at [982, 150] on html "Nivoda Inbox 99+ Close Overview Checklist Manage tasks Reconciliation Flux Anal…" at bounding box center [769, 378] width 1539 height 757
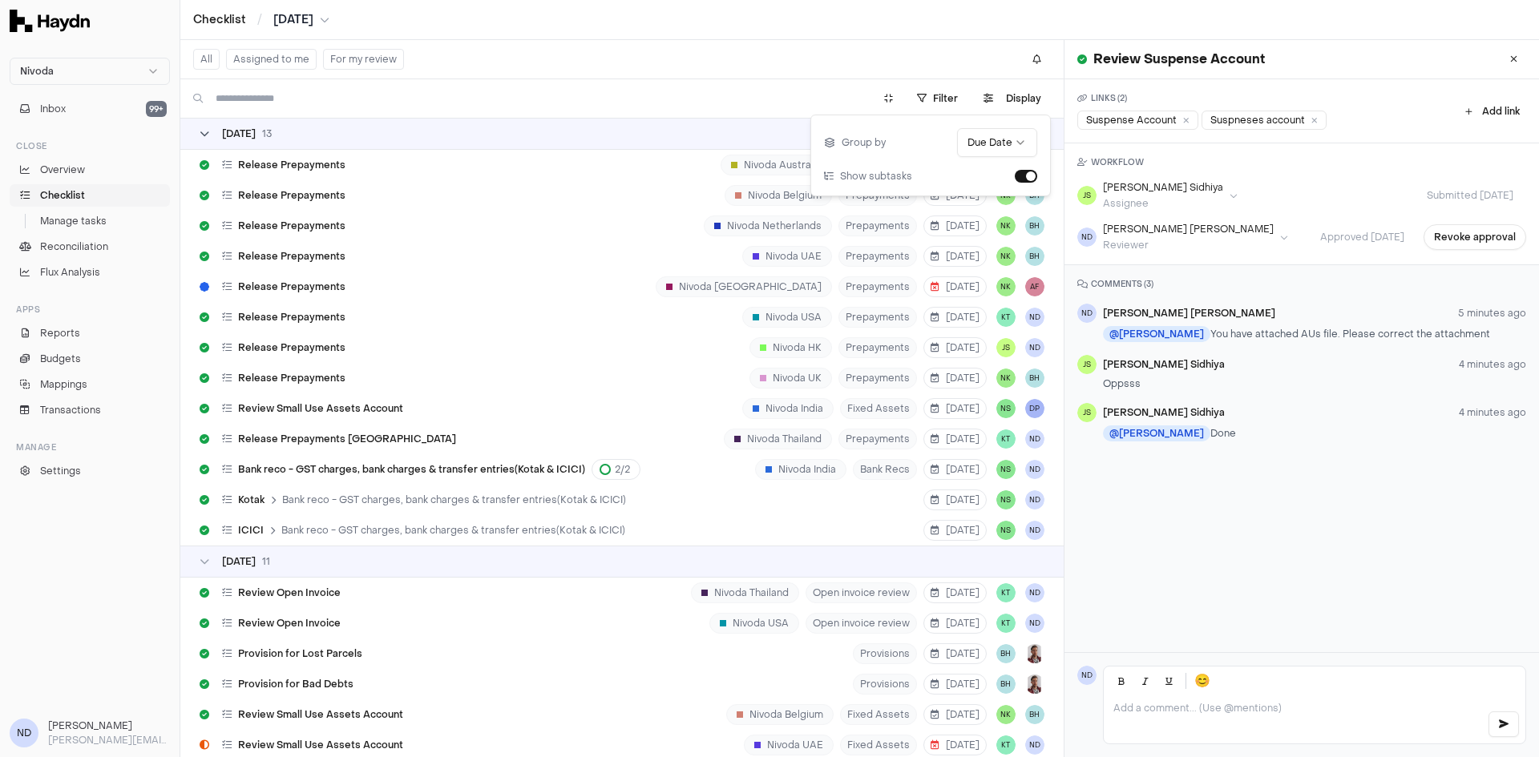
click at [203, 133] on icon at bounding box center [205, 134] width 10 height 10
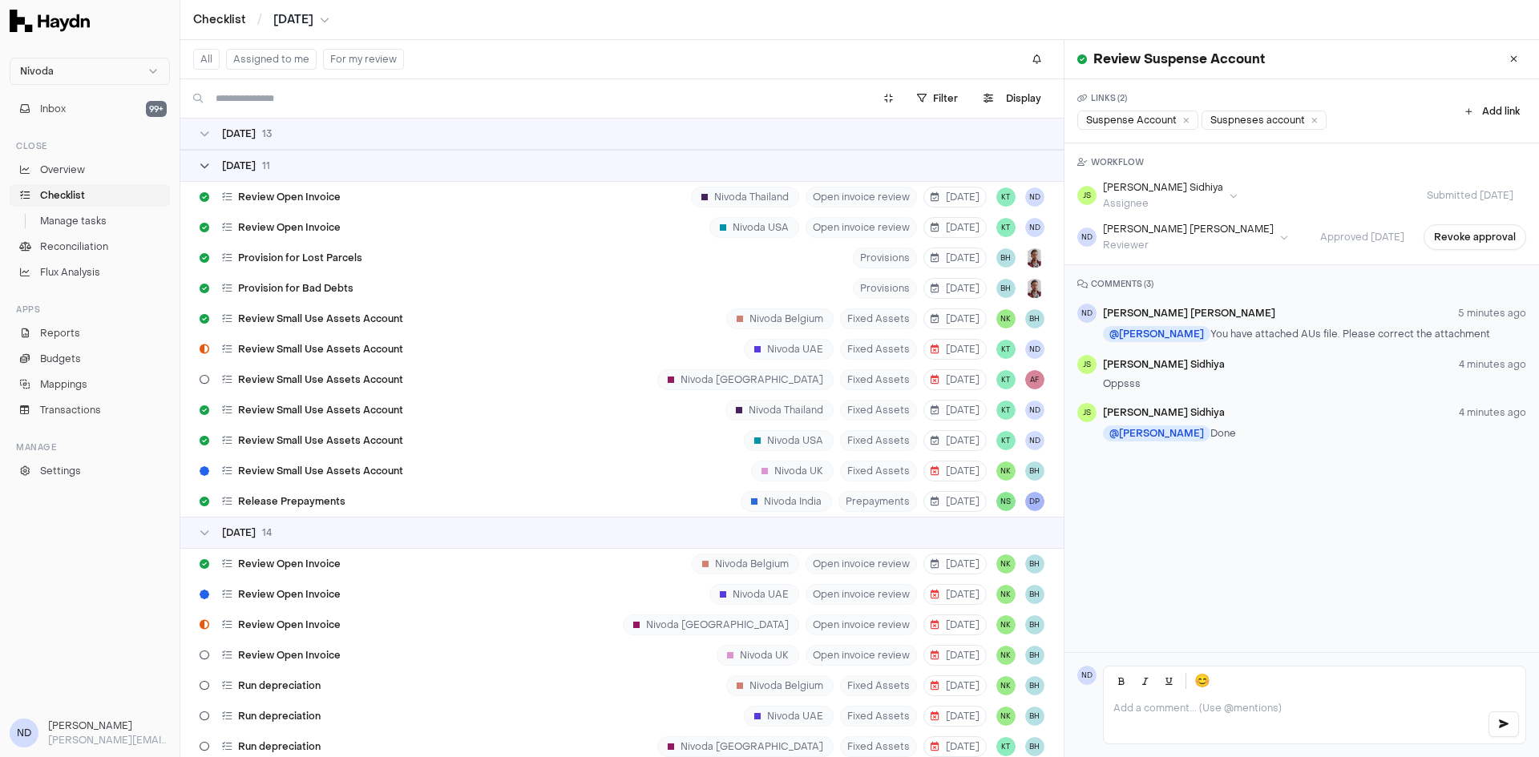
click at [212, 166] on div "02 Sep 11" at bounding box center [235, 165] width 71 height 13
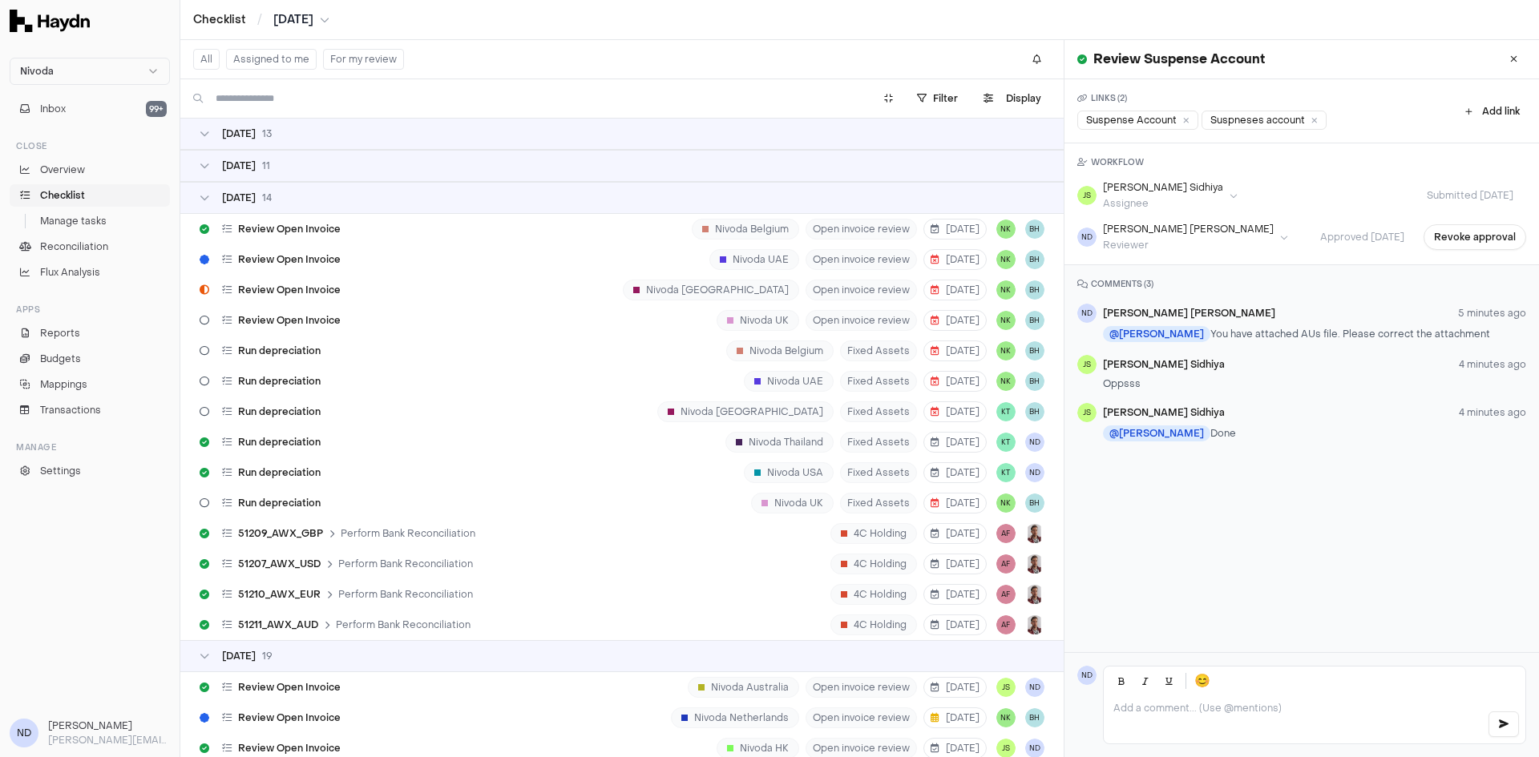
click at [200, 204] on div "03 Sep 14" at bounding box center [621, 198] width 883 height 32
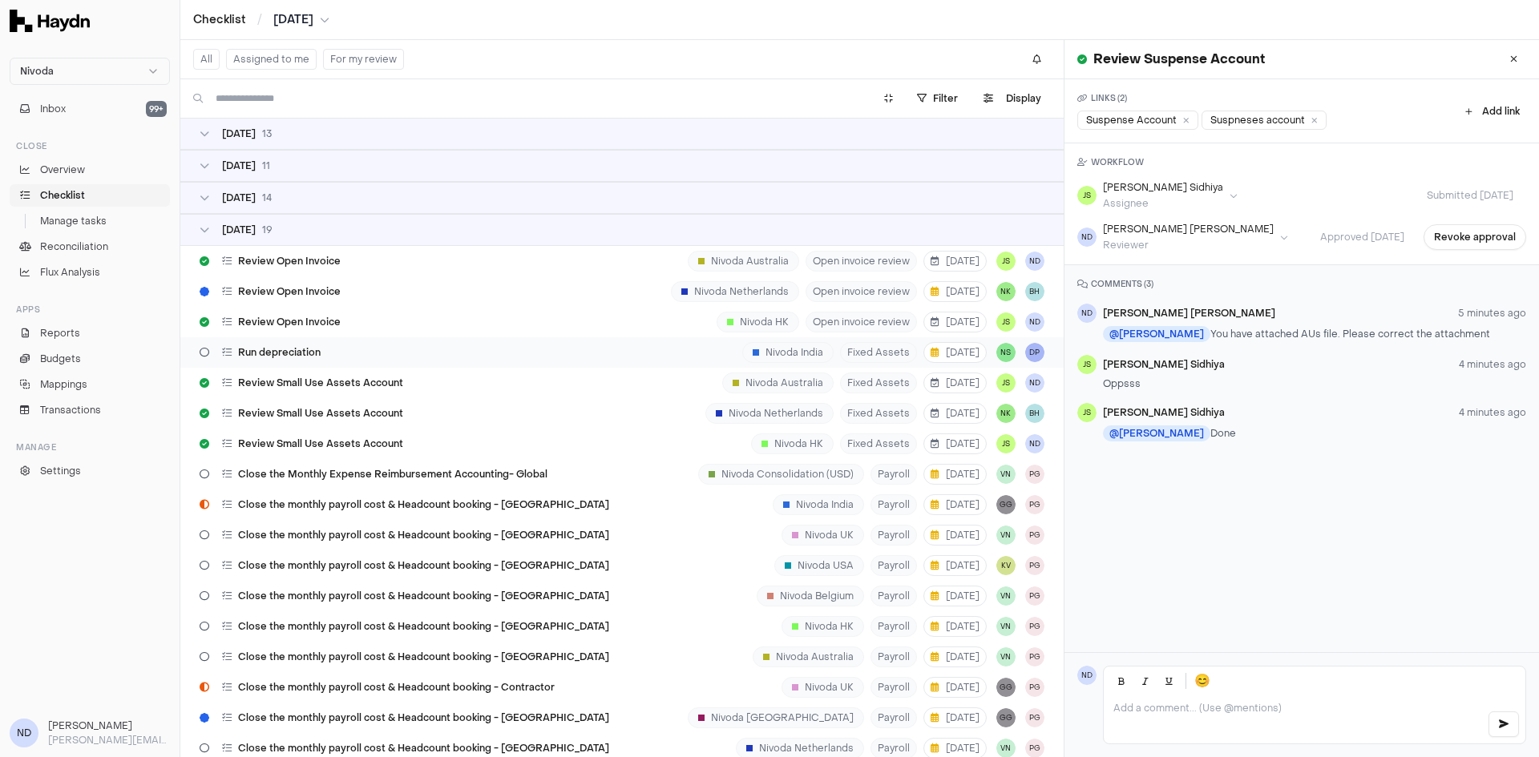
click at [266, 353] on span "Run depreciation" at bounding box center [279, 352] width 83 height 13
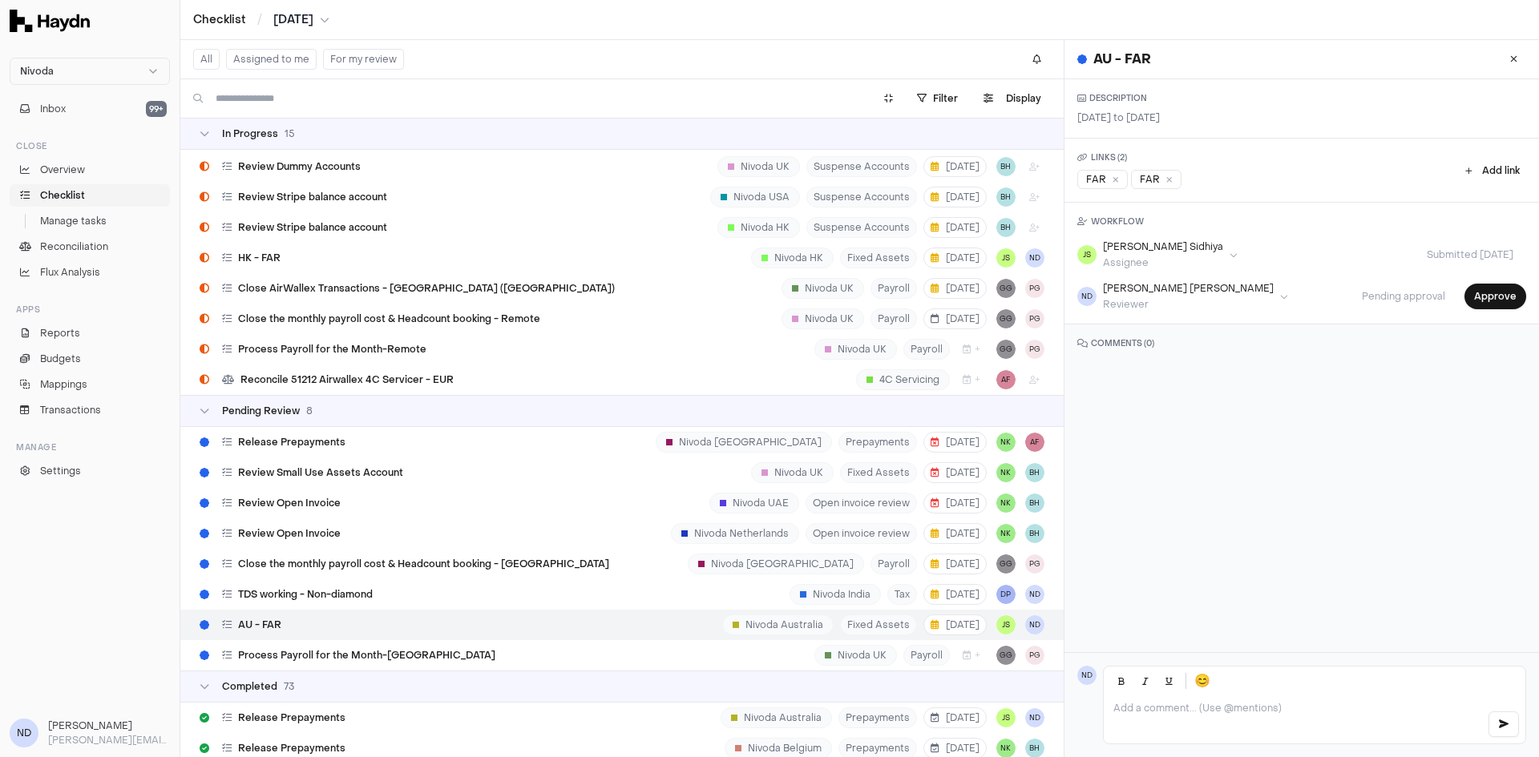
scroll to position [9507, 0]
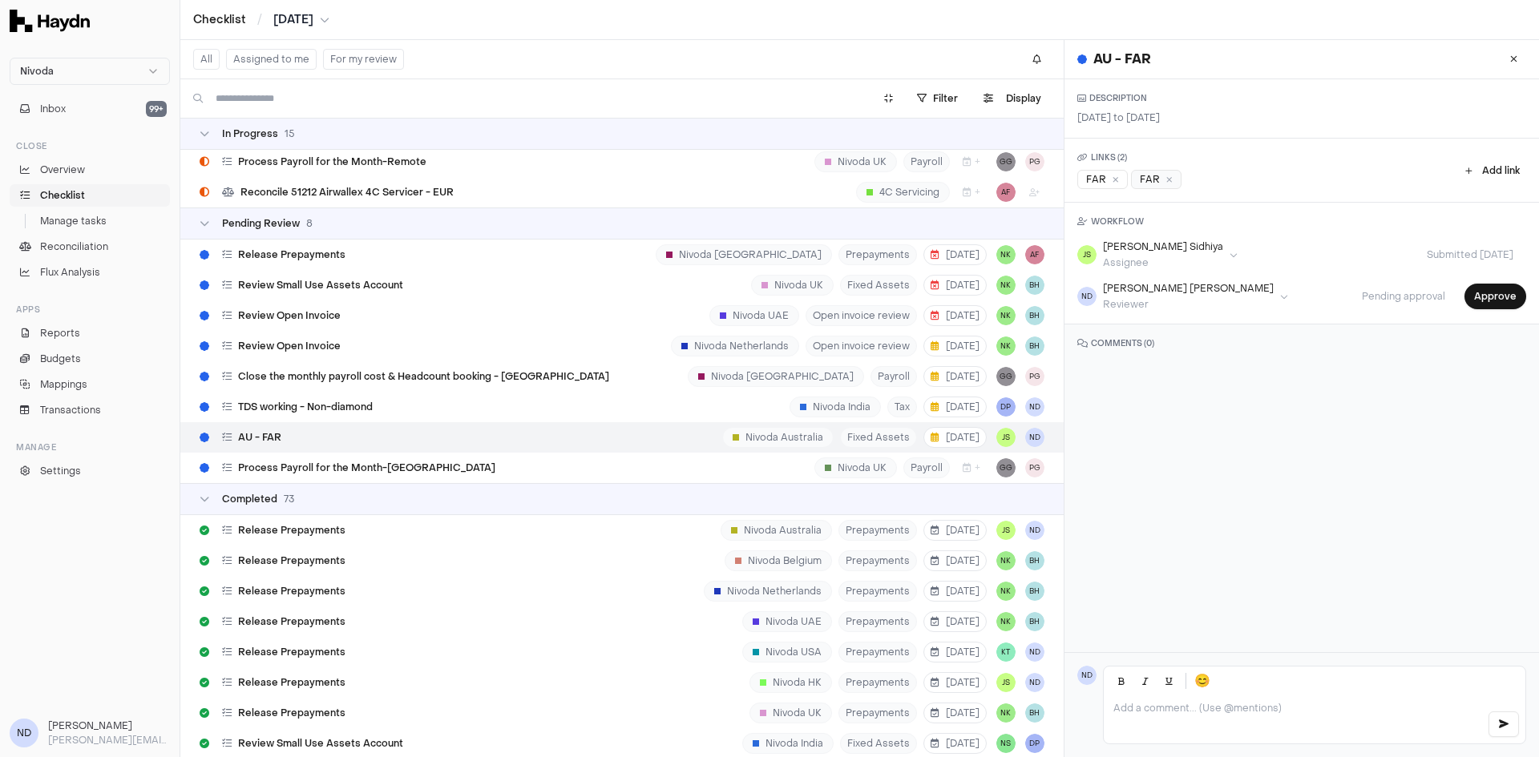
click at [1149, 186] on div "FAR" at bounding box center [1156, 179] width 50 height 19
click at [1479, 301] on button "Approve" at bounding box center [1495, 297] width 62 height 26
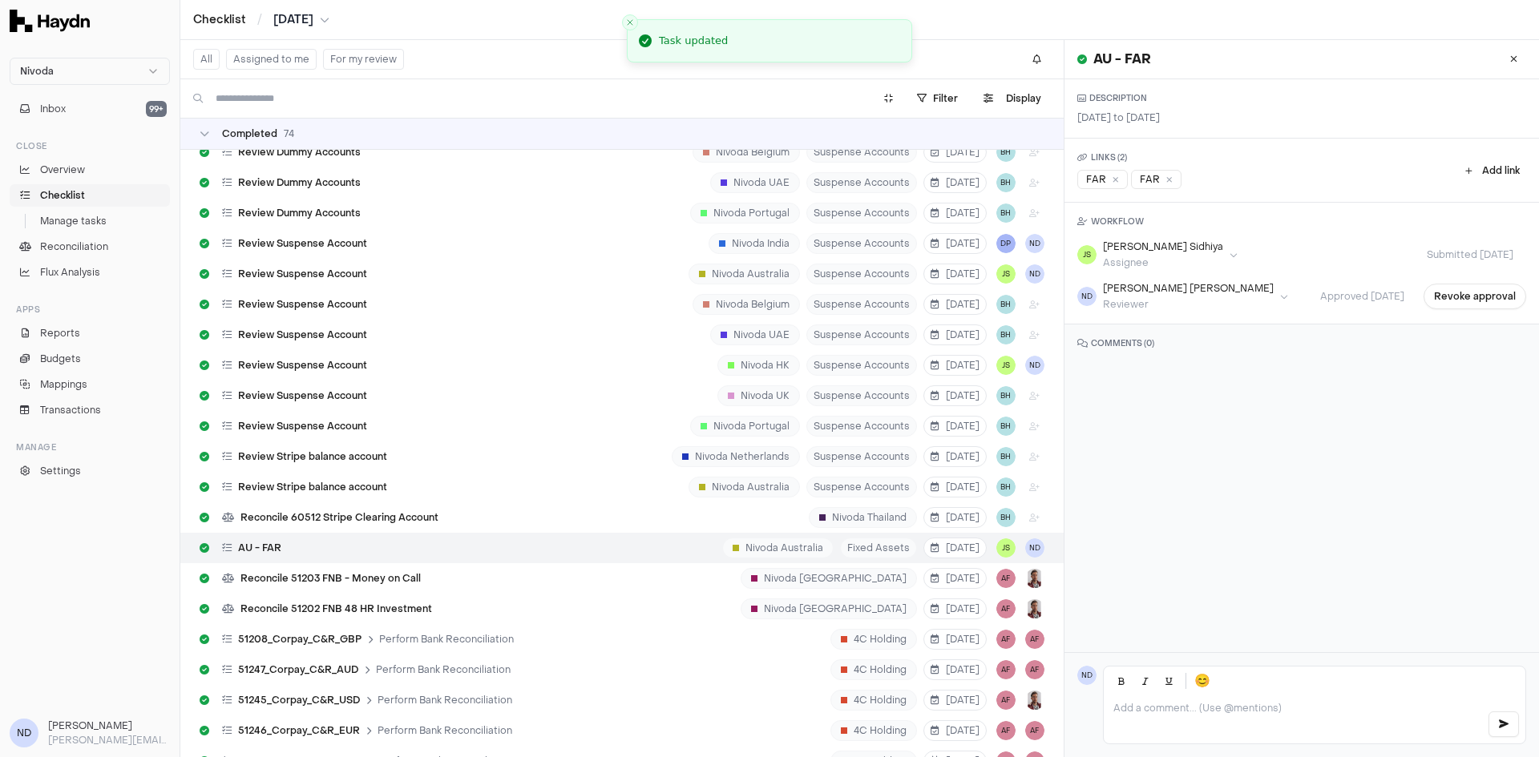
scroll to position [11061, 0]
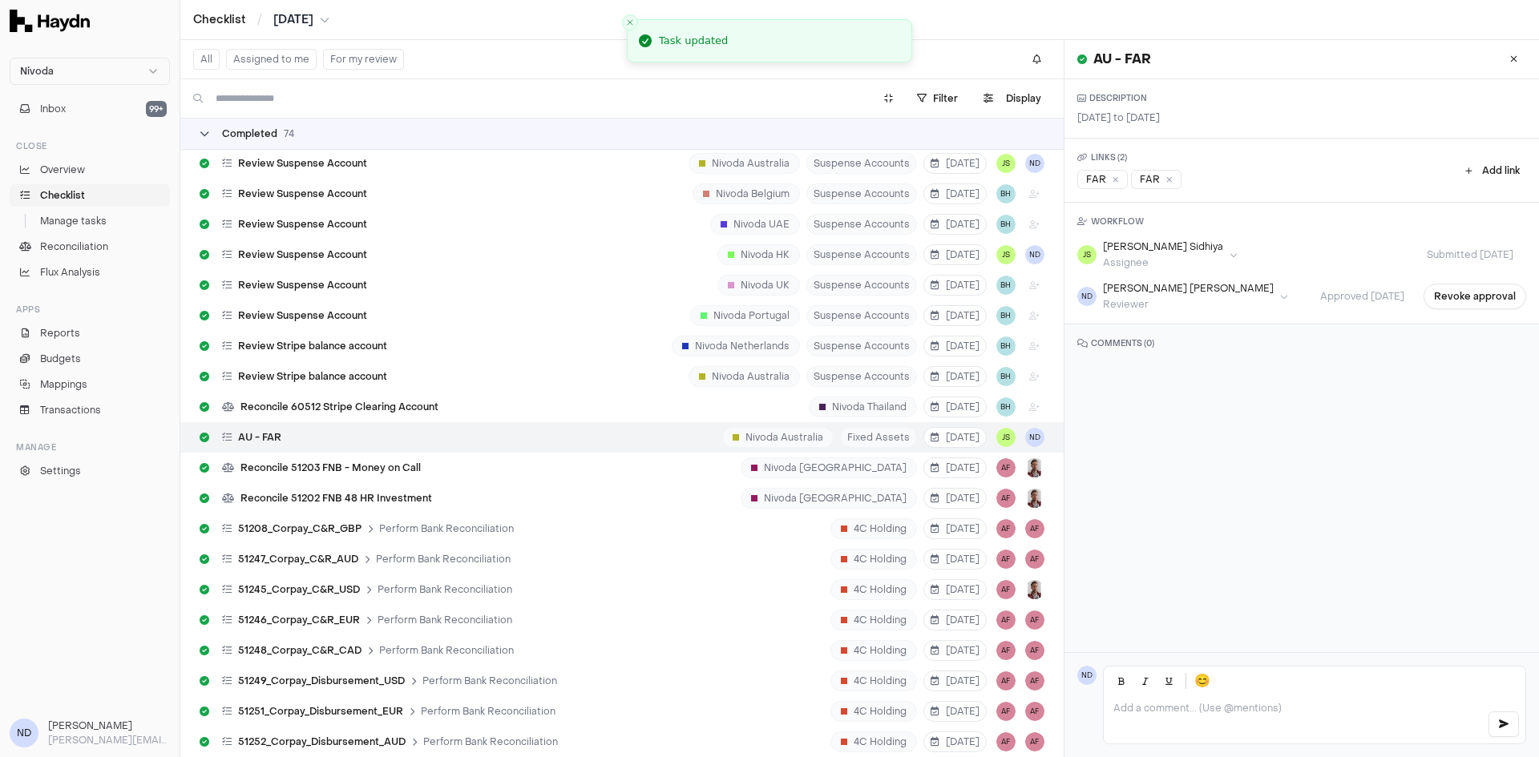
click at [210, 131] on div "Completed 74" at bounding box center [247, 133] width 95 height 13
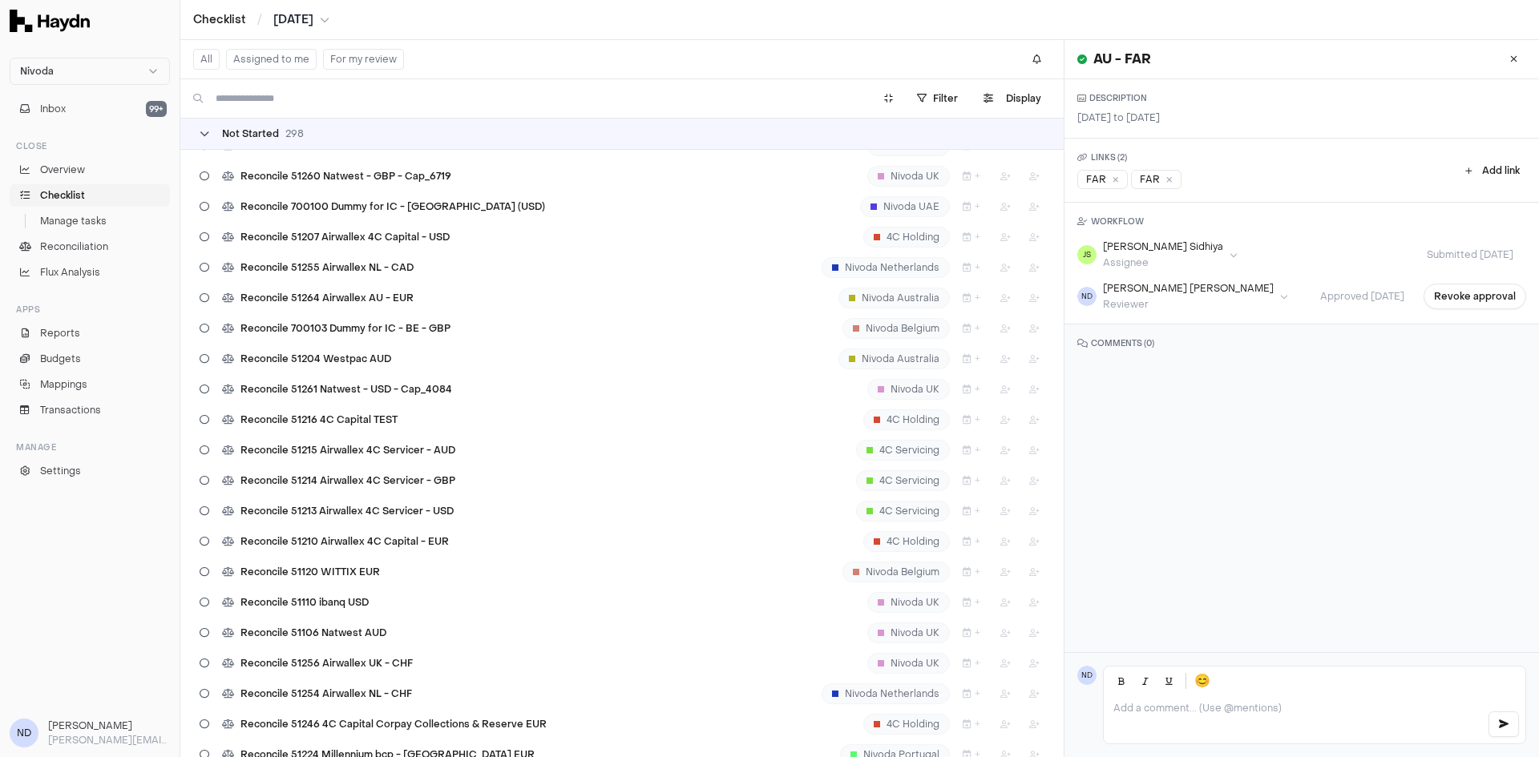
click at [208, 129] on icon at bounding box center [205, 134] width 10 height 10
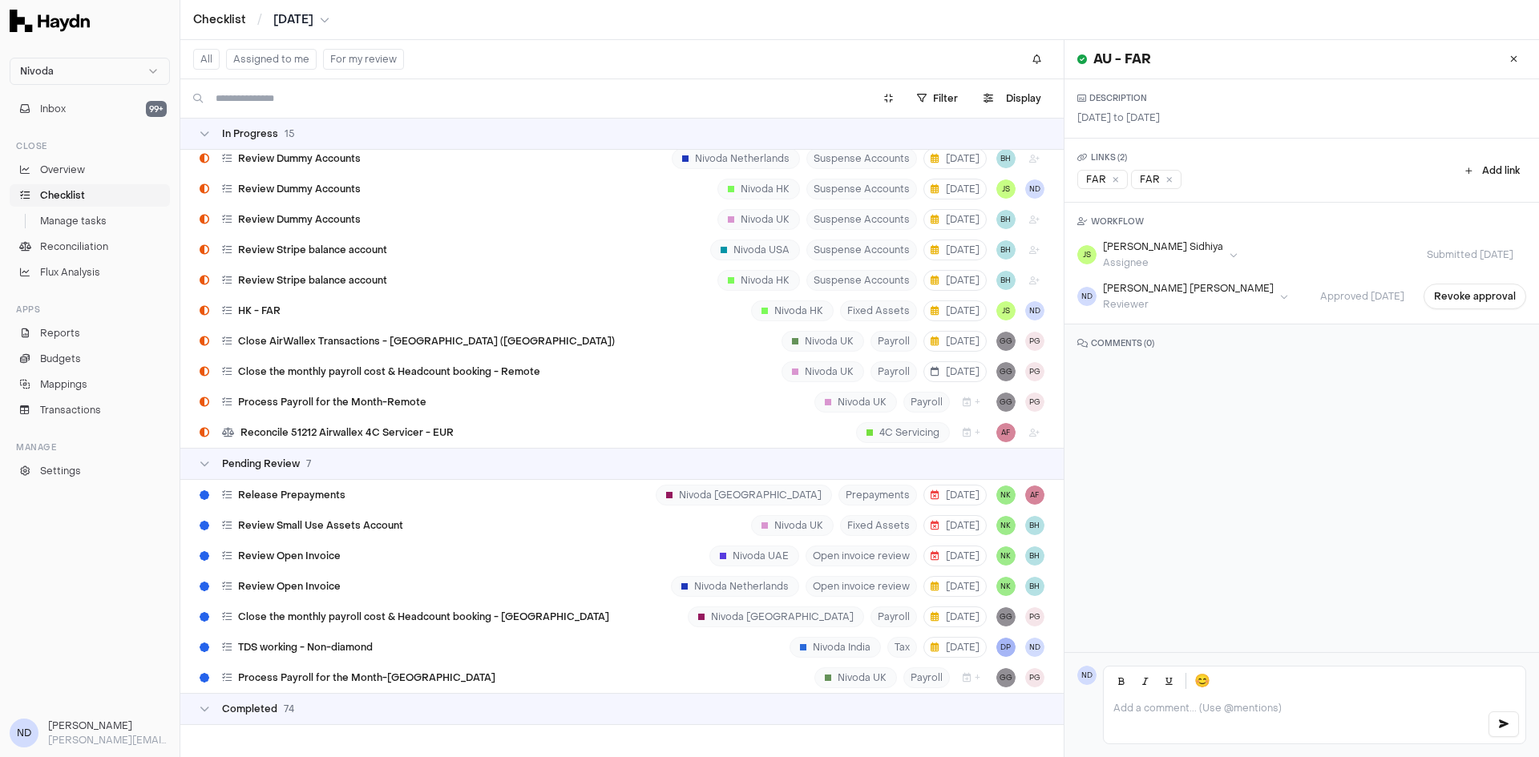
scroll to position [191, 0]
click at [200, 136] on icon at bounding box center [205, 134] width 10 height 10
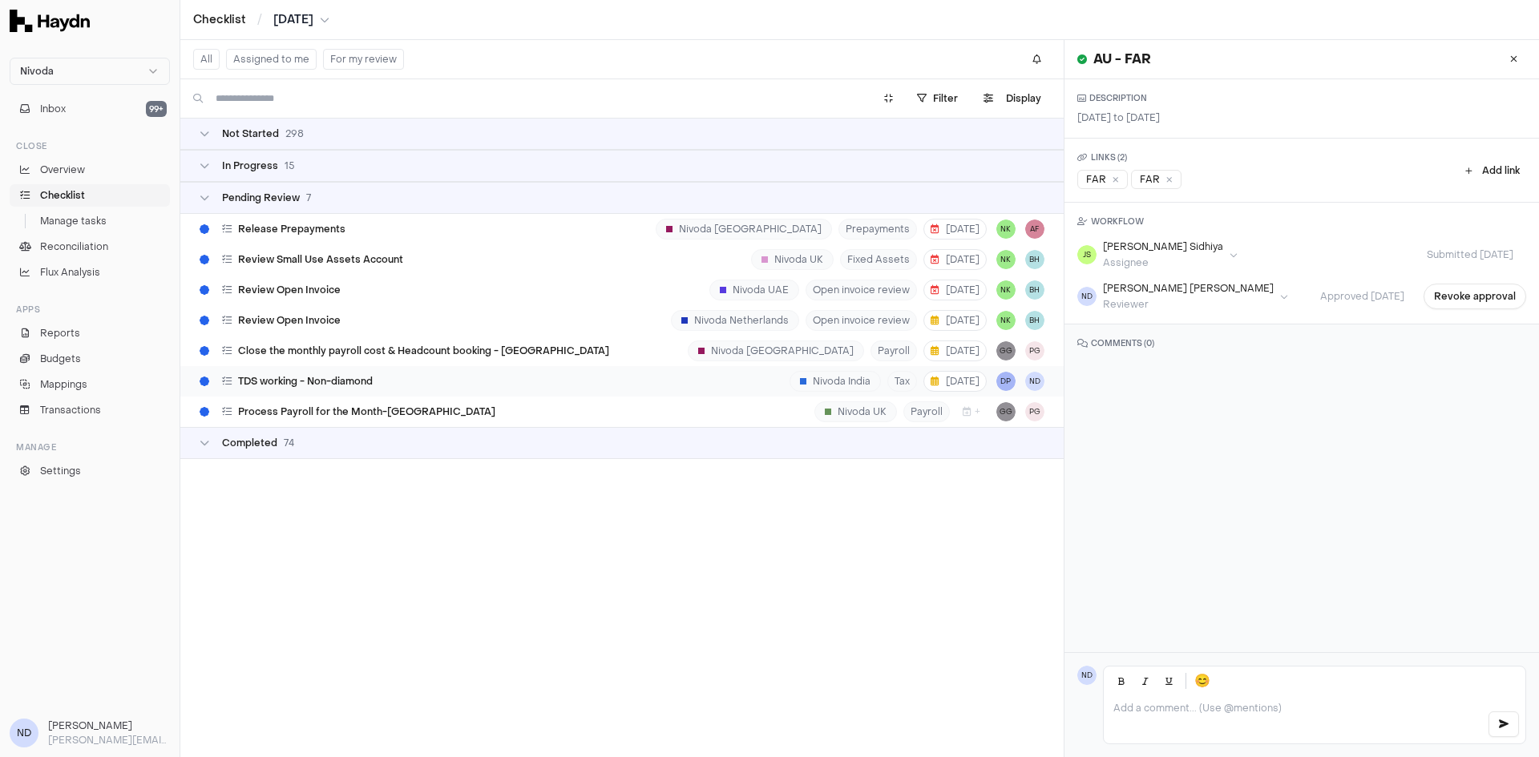
click at [361, 385] on span "TDS working - Non-diamond" at bounding box center [305, 381] width 135 height 13
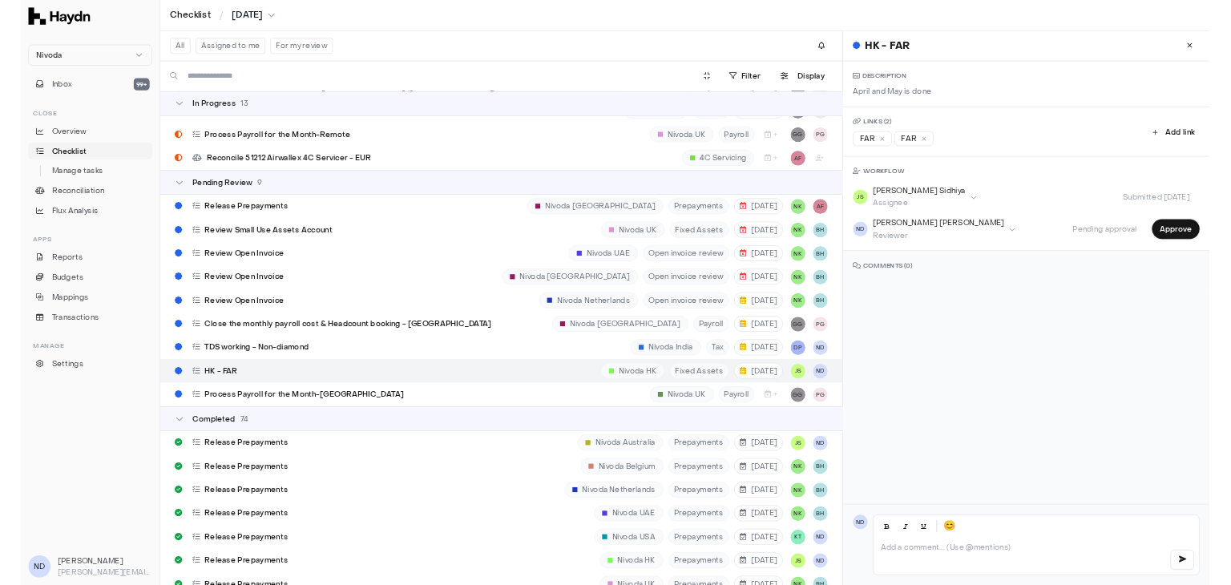
scroll to position [9476, 0]
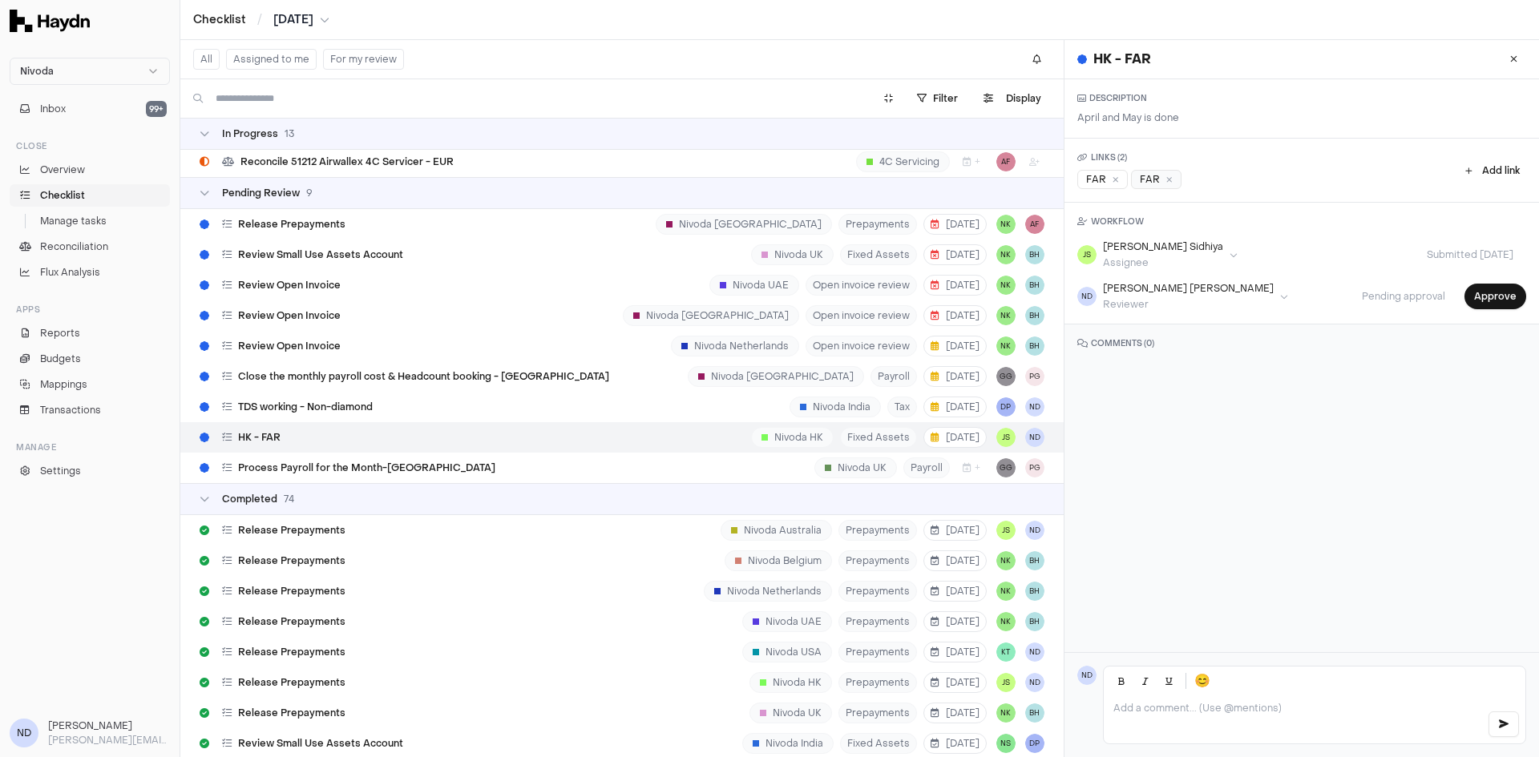
click at [1146, 176] on div "FAR" at bounding box center [1156, 179] width 50 height 19
